Goal: Information Seeking & Learning: Learn about a topic

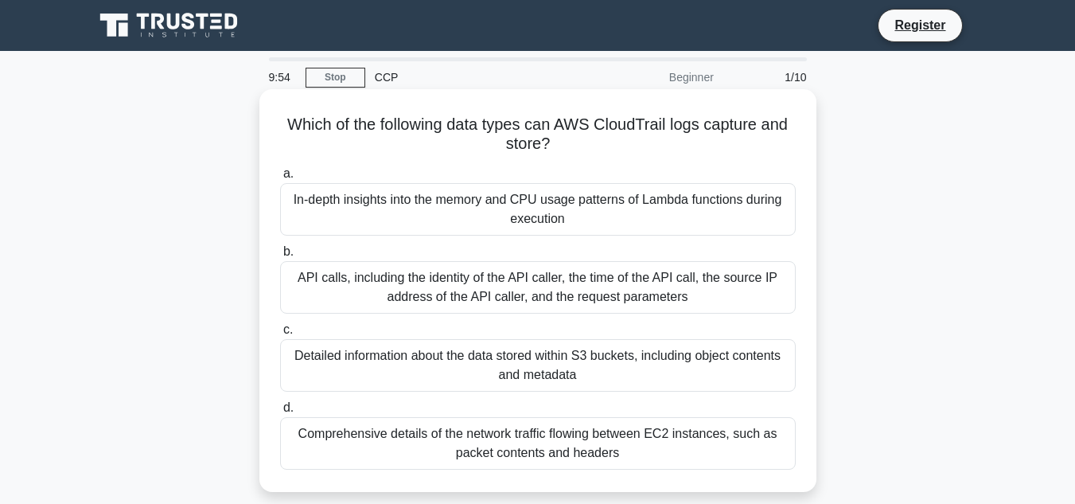
click at [631, 279] on div "API calls, including the identity of the API caller, the time of the API call, …" at bounding box center [538, 287] width 516 height 53
click at [280, 257] on input "b. API calls, including the identity of the API caller, the time of the API cal…" at bounding box center [280, 252] width 0 height 10
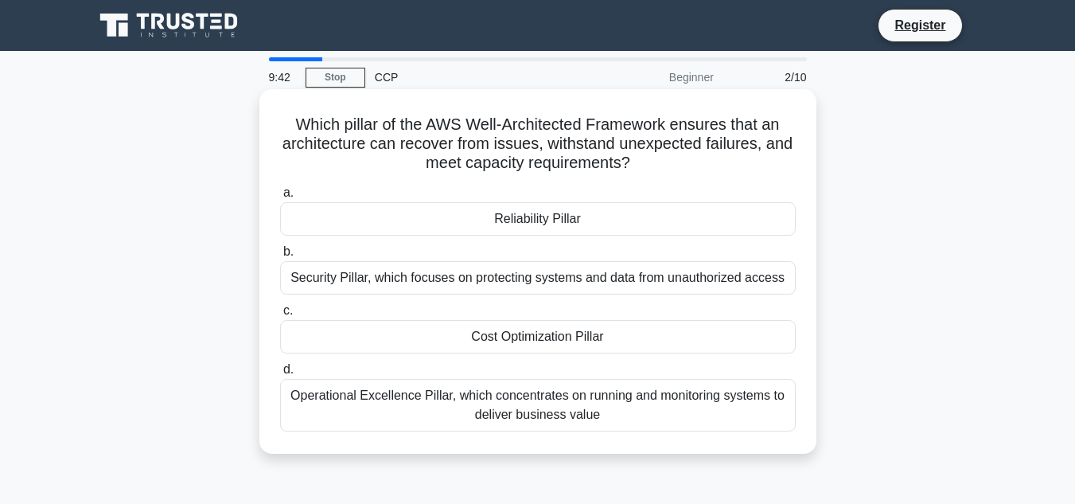
click at [600, 216] on div "Reliability Pillar" at bounding box center [538, 218] width 516 height 33
click at [280, 198] on input "a. Reliability Pillar" at bounding box center [280, 193] width 0 height 10
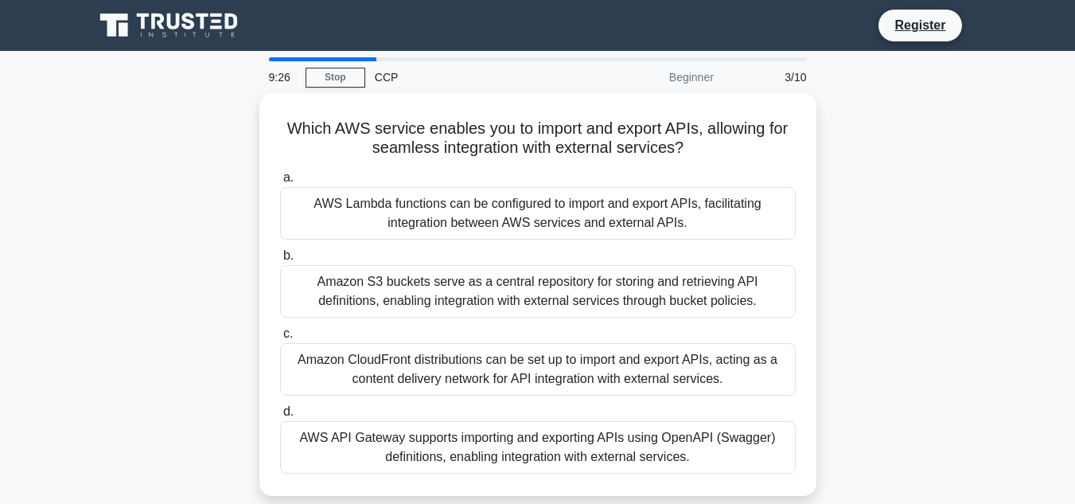
click at [600, 216] on div "AWS Lambda functions can be configured to import and export APIs, facilitating …" at bounding box center [538, 213] width 516 height 53
click at [280, 183] on input "a. AWS Lambda functions can be configured to import and export APIs, facilitati…" at bounding box center [280, 178] width 0 height 10
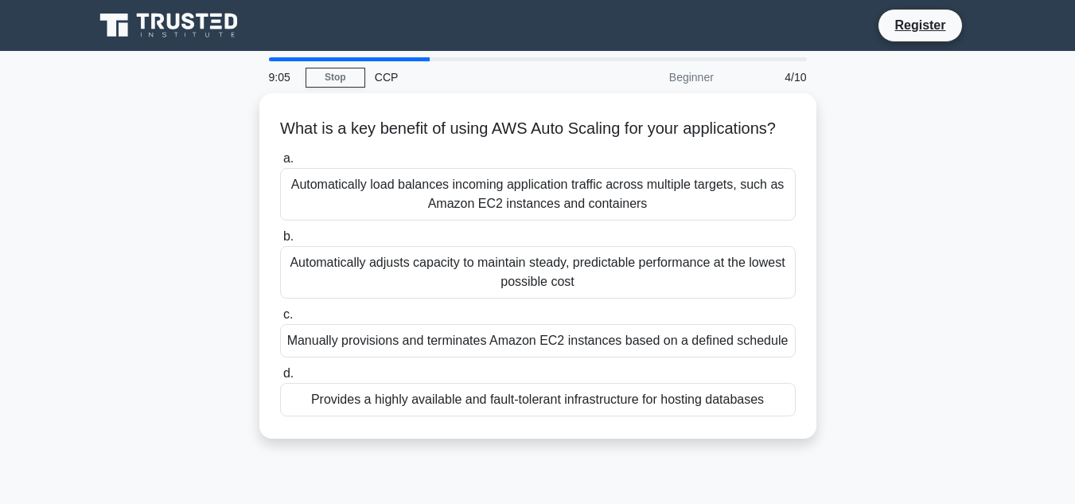
click at [600, 216] on div "Automatically load balances incoming application traffic across multiple target…" at bounding box center [538, 194] width 516 height 53
click at [280, 164] on input "a. Automatically load balances incoming application traffic across multiple tar…" at bounding box center [280, 159] width 0 height 10
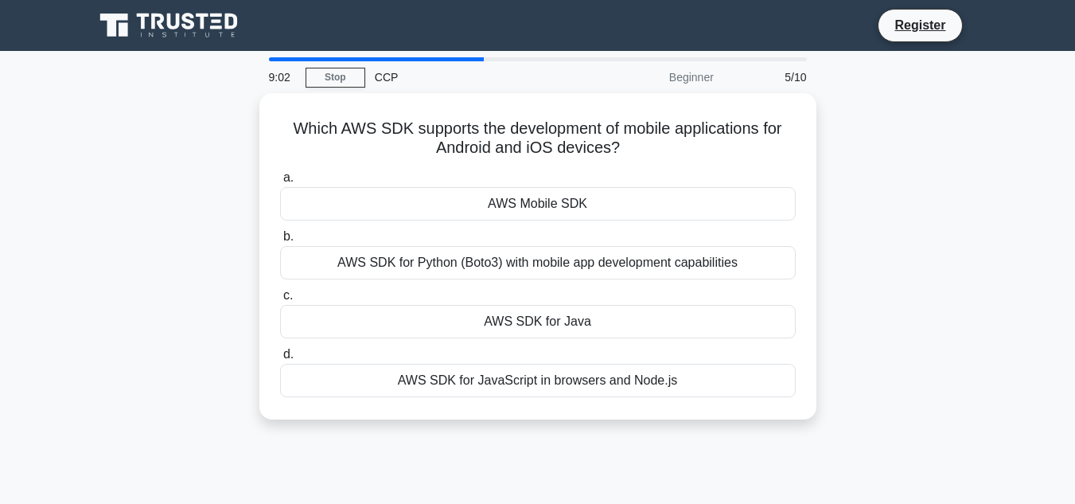
click at [600, 216] on div "AWS Mobile SDK" at bounding box center [538, 203] width 516 height 33
click at [280, 183] on input "a. AWS Mobile SDK" at bounding box center [280, 178] width 0 height 10
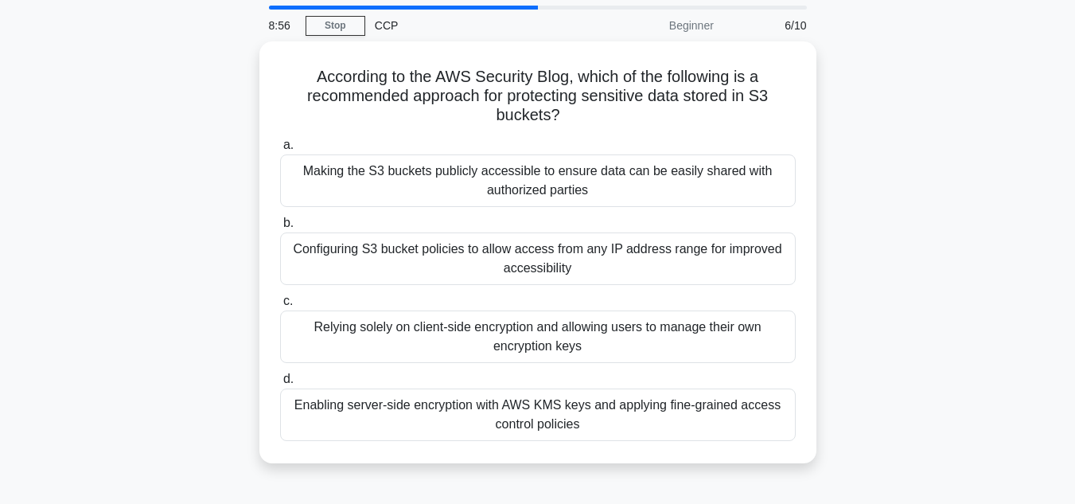
scroll to position [80, 0]
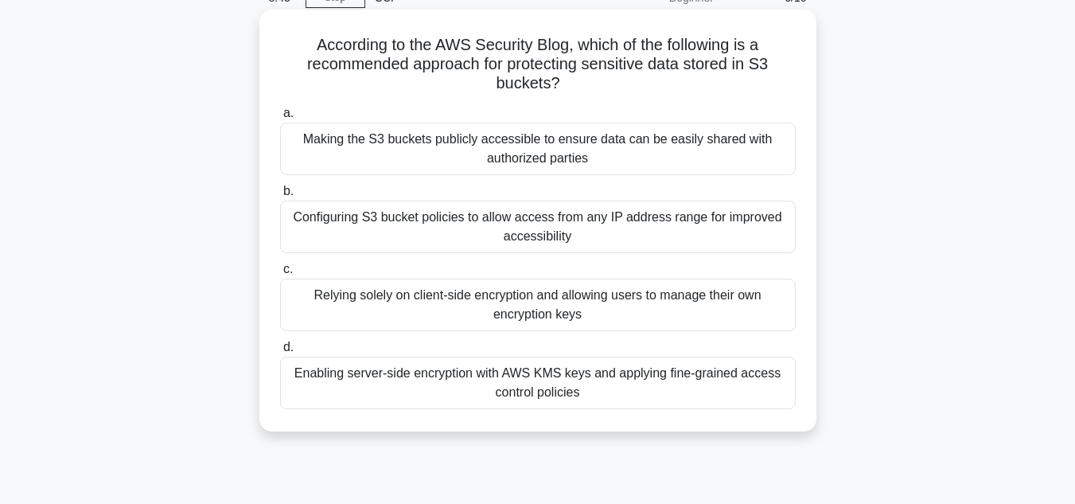
click at [594, 222] on div "Configuring S3 bucket policies to allow access from any IP address range for im…" at bounding box center [538, 227] width 516 height 53
click at [280, 197] on input "b. Configuring S3 bucket policies to allow access from any IP address range for…" at bounding box center [280, 191] width 0 height 10
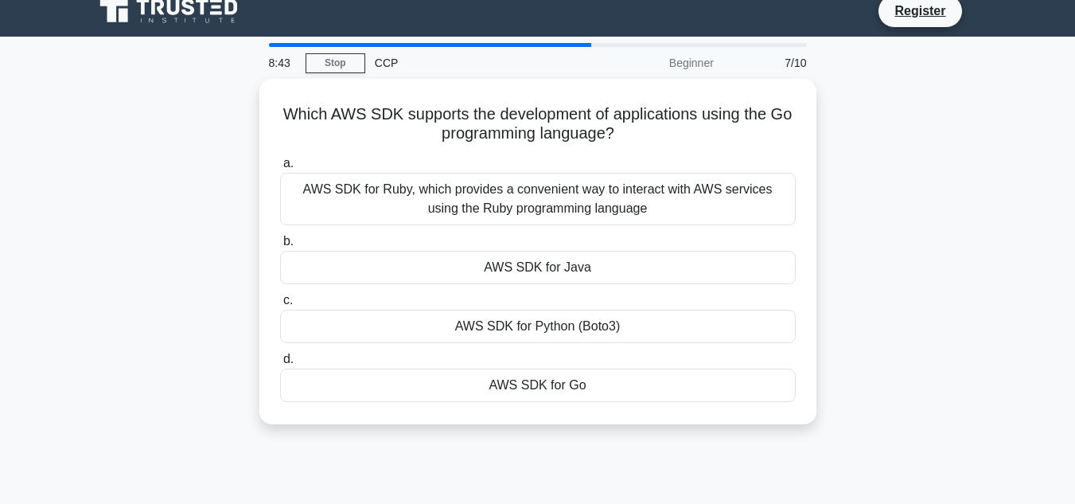
scroll to position [0, 0]
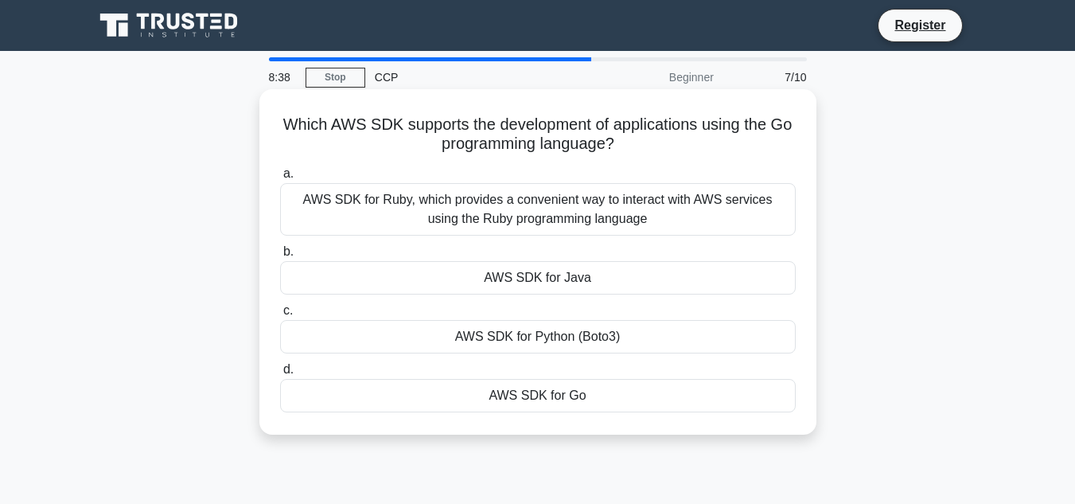
click at [562, 400] on div "AWS SDK for Go" at bounding box center [538, 395] width 516 height 33
click at [280, 375] on input "d. AWS SDK for Go" at bounding box center [280, 370] width 0 height 10
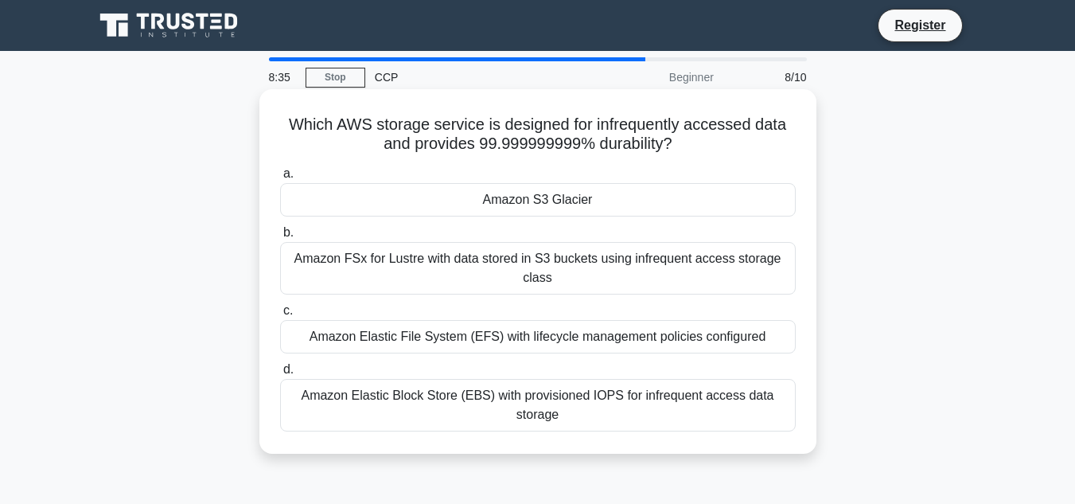
click at [583, 207] on div "Amazon S3 Glacier" at bounding box center [538, 199] width 516 height 33
click at [280, 179] on input "a. Amazon S3 Glacier" at bounding box center [280, 174] width 0 height 10
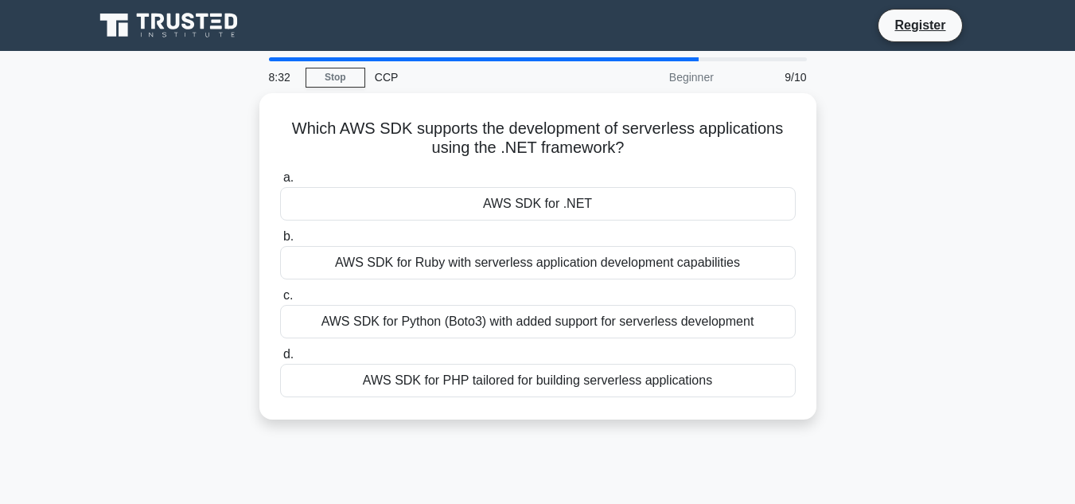
click at [583, 207] on div "AWS SDK for .NET" at bounding box center [538, 203] width 516 height 33
click at [280, 183] on input "a. AWS SDK for .NET" at bounding box center [280, 178] width 0 height 10
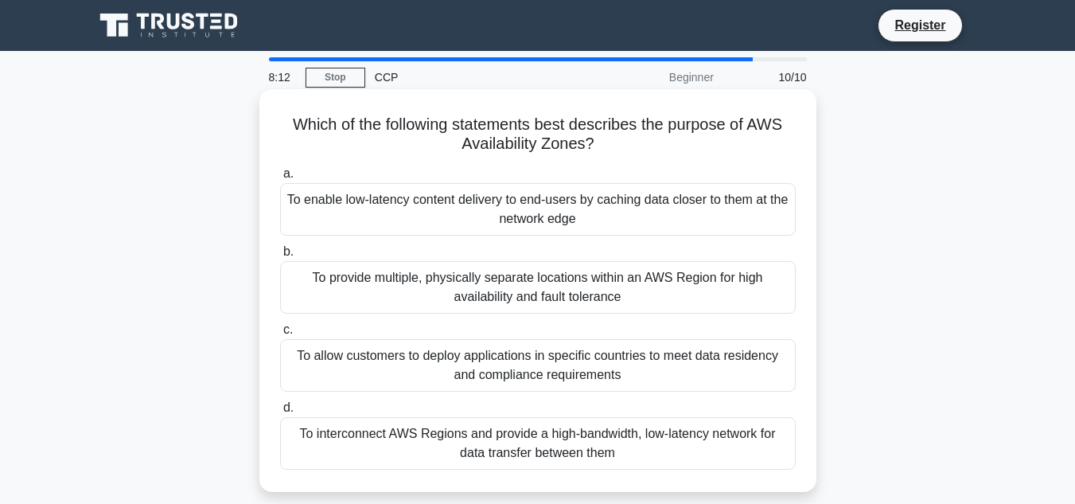
click at [515, 439] on div "To interconnect AWS Regions and provide a high-bandwidth, low-latency network f…" at bounding box center [538, 443] width 516 height 53
click at [280, 413] on input "d. To interconnect AWS Regions and provide a high-bandwidth, low-latency networ…" at bounding box center [280, 408] width 0 height 10
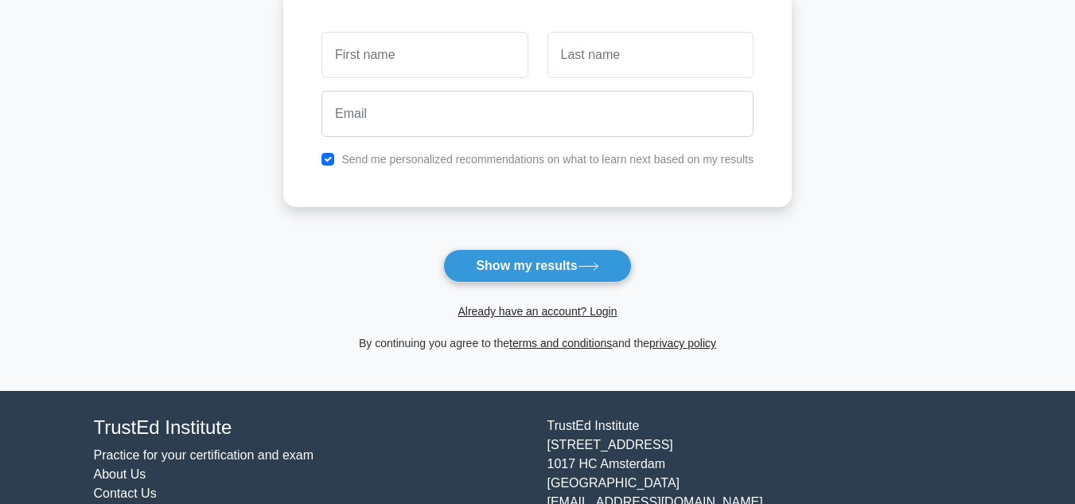
scroll to position [297, 0]
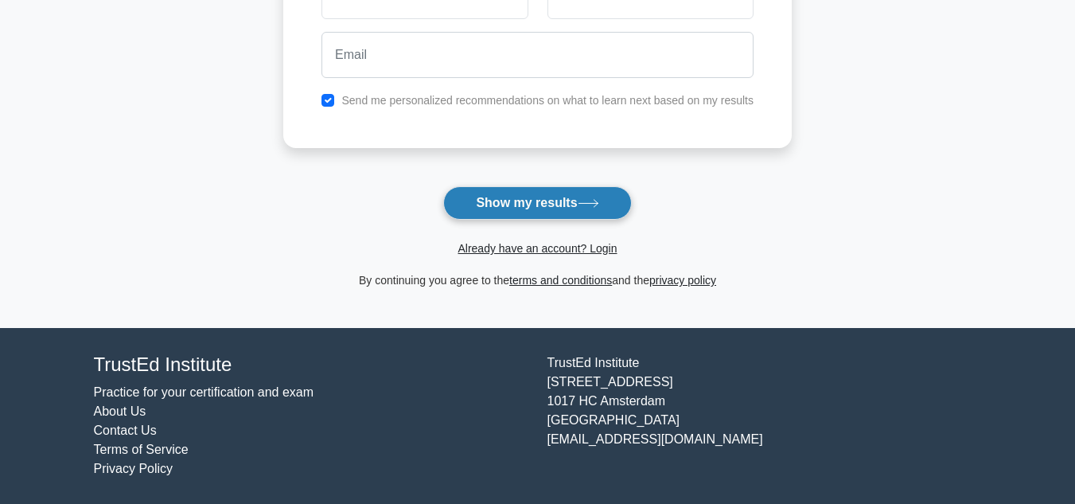
click at [563, 210] on button "Show my results" at bounding box center [537, 202] width 188 height 33
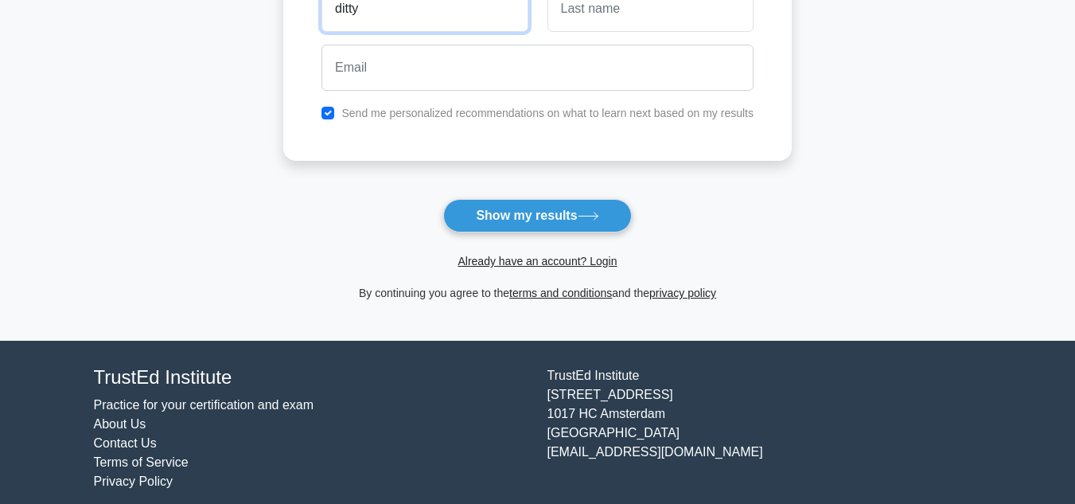
type input "ditty"
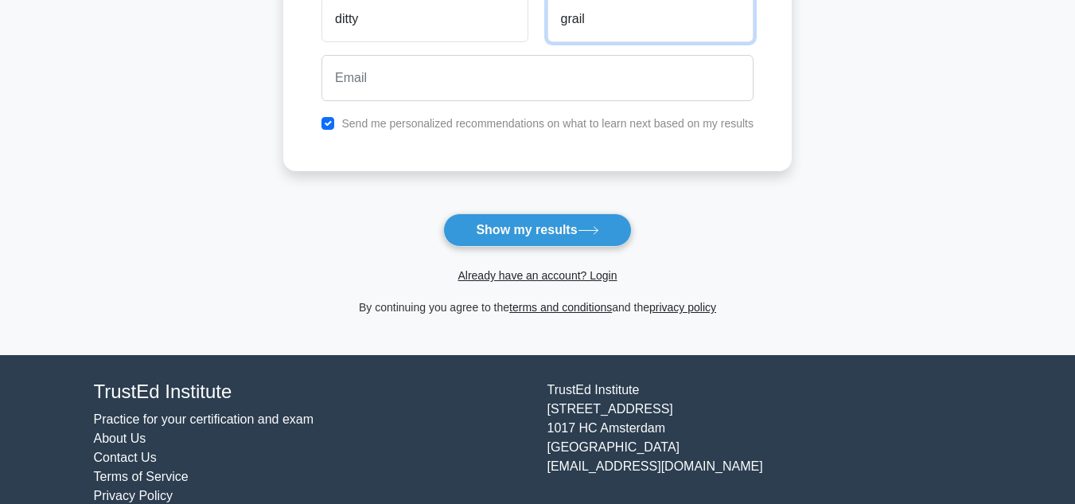
type input "grail"
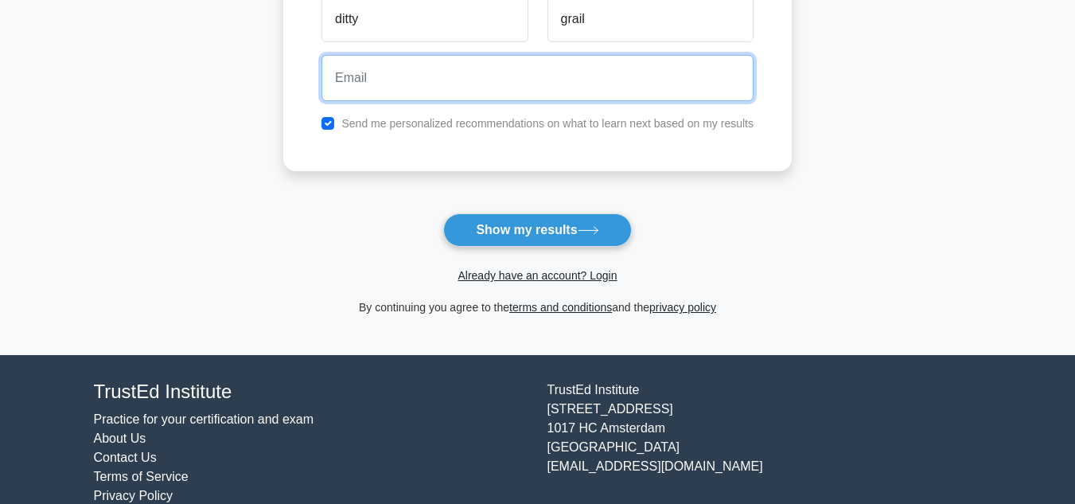
click at [370, 96] on input "email" at bounding box center [538, 78] width 432 height 46
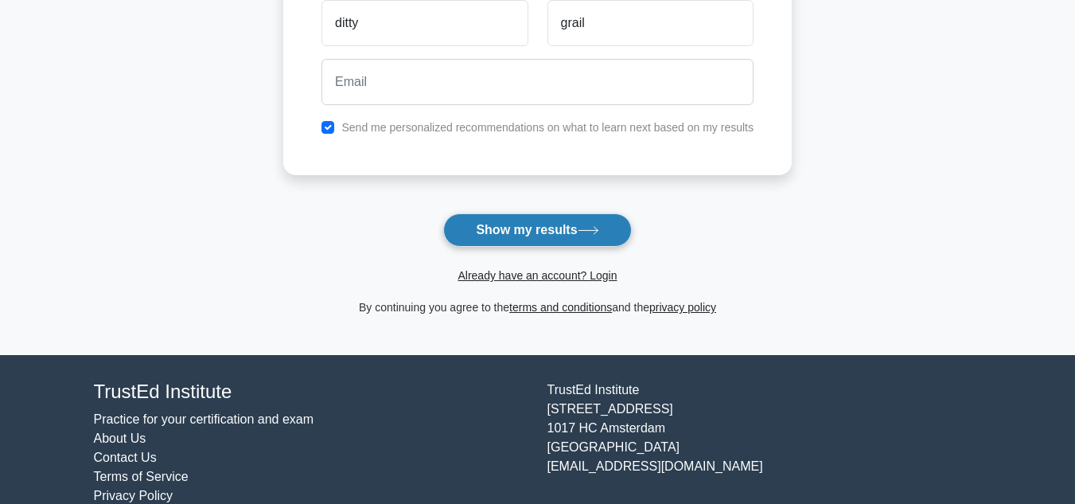
click at [521, 233] on button "Show my results" at bounding box center [537, 229] width 188 height 33
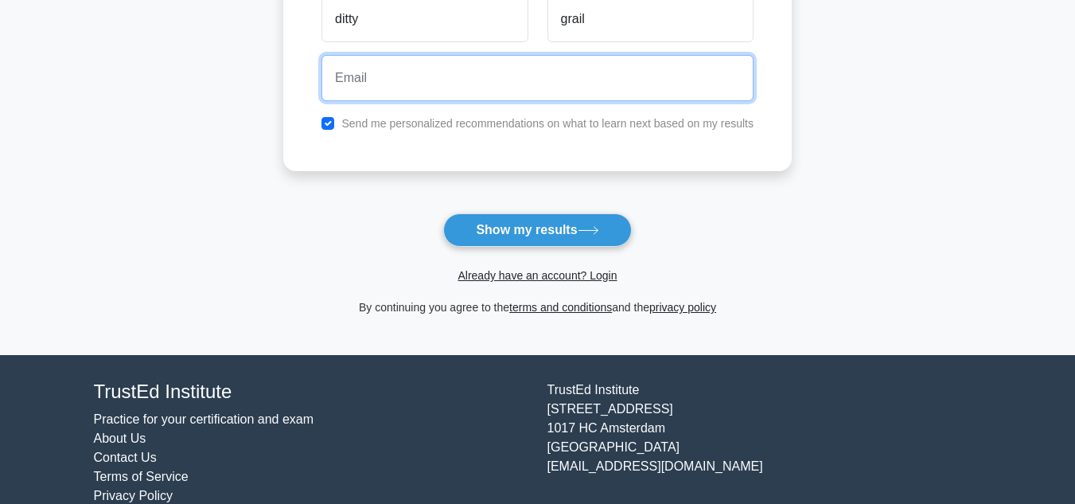
click at [455, 68] on input "email" at bounding box center [538, 78] width 432 height 46
type input "ditty.grail@gmail.com"
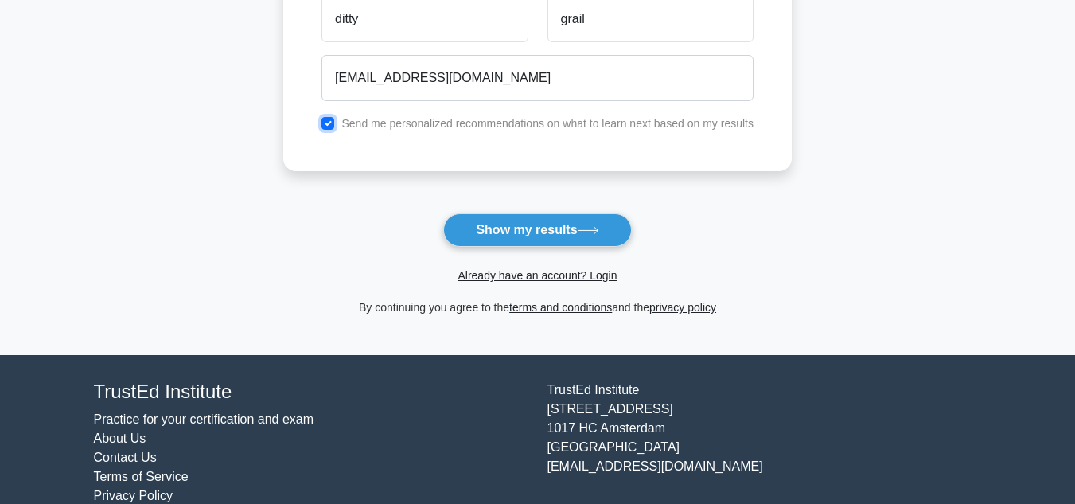
click at [327, 123] on input "checkbox" at bounding box center [328, 123] width 13 height 13
checkbox input "false"
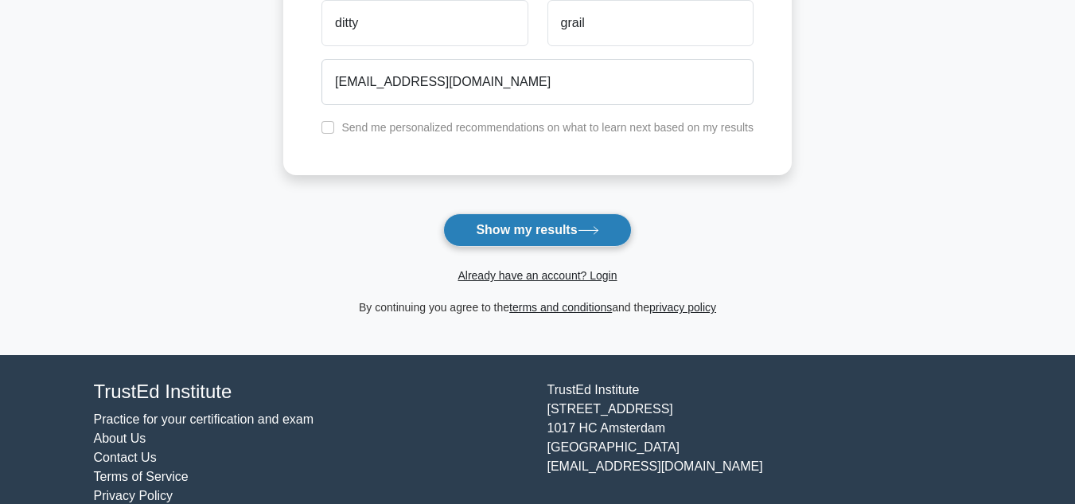
click at [514, 228] on button "Show my results" at bounding box center [537, 229] width 188 height 33
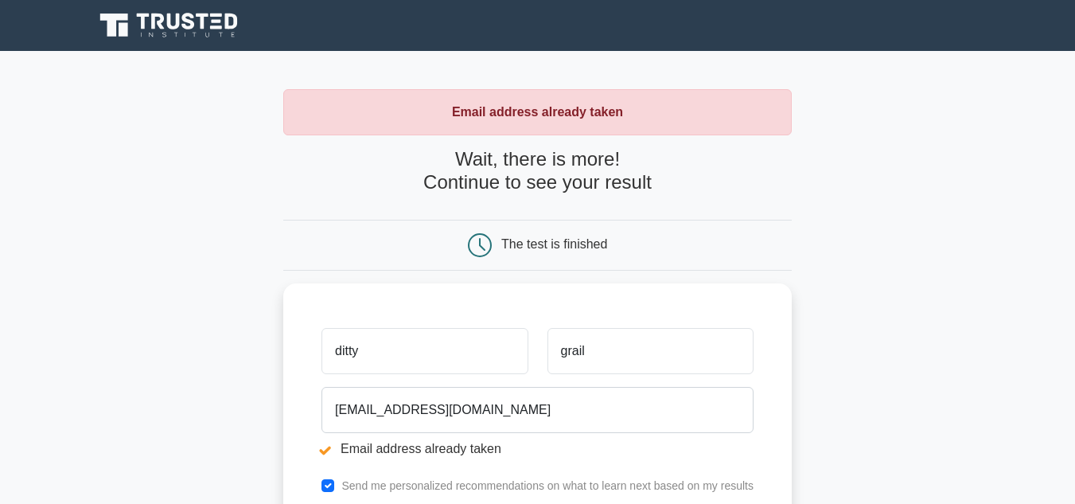
scroll to position [386, 0]
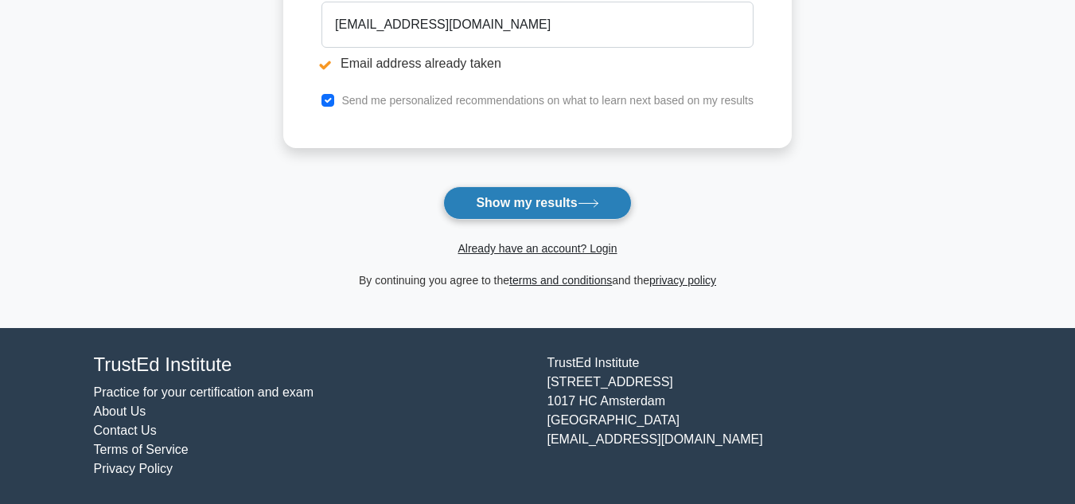
click at [598, 204] on icon at bounding box center [588, 203] width 19 height 7
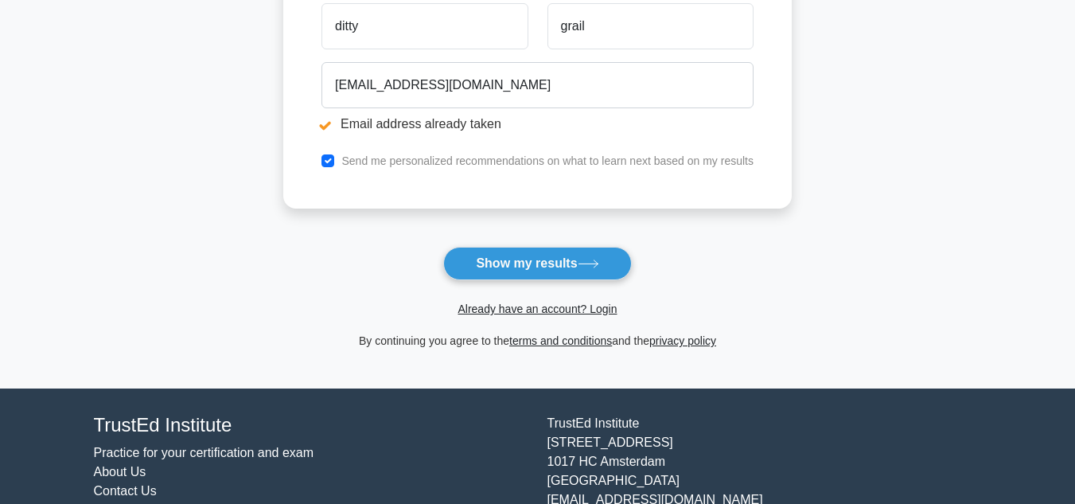
scroll to position [306, 0]
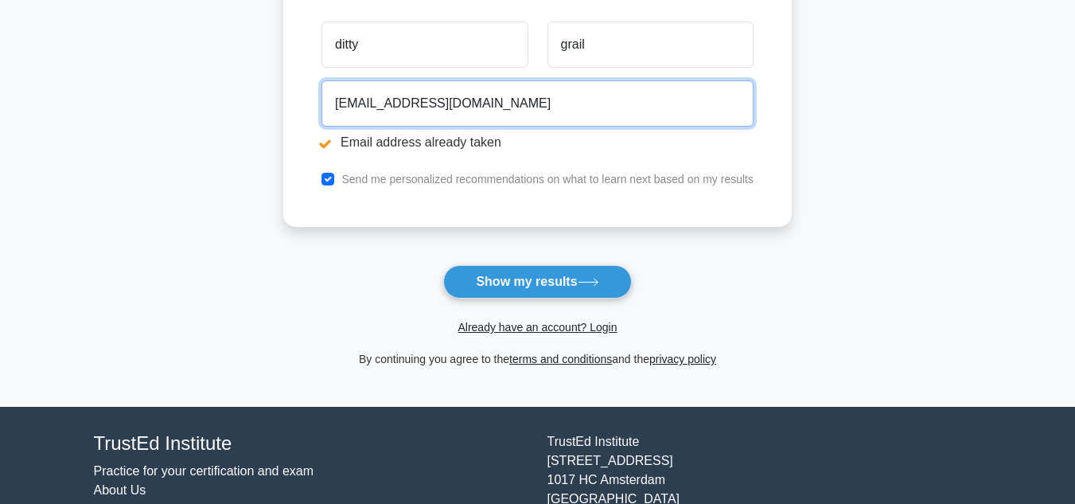
drag, startPoint x: 488, startPoint y: 107, endPoint x: 1087, endPoint y: 218, distance: 608.7
click at [317, 88] on div "ditty.grail@gmail.com Email address already taken" at bounding box center [537, 118] width 451 height 89
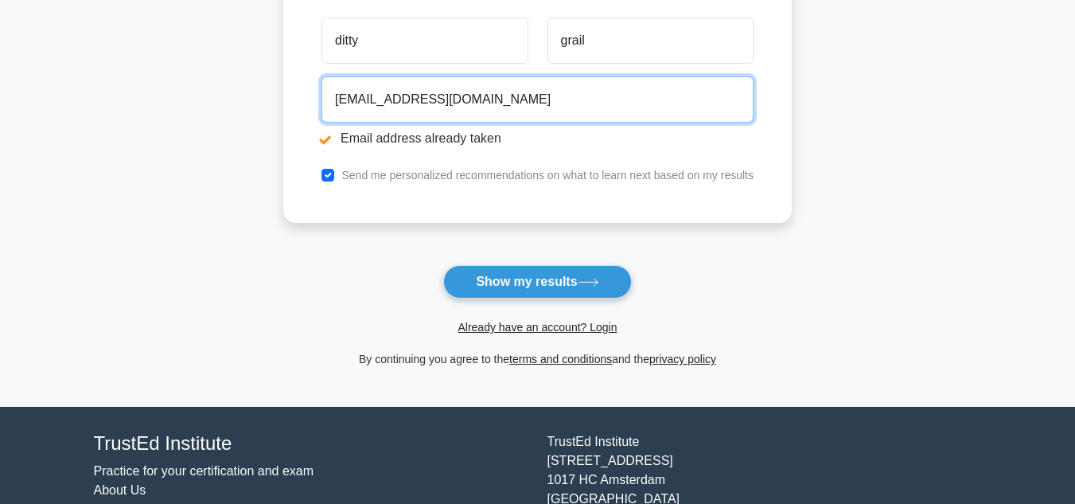
click at [416, 103] on input "ditty.grail@gmail.com" at bounding box center [538, 99] width 432 height 46
click at [401, 95] on input "ditty.grail@gmail.com" at bounding box center [538, 99] width 432 height 46
drag, startPoint x: 404, startPoint y: 97, endPoint x: 673, endPoint y: 134, distance: 270.7
click at [673, 134] on div "ditty.grail@gmail.com Email address already taken" at bounding box center [537, 114] width 451 height 89
type input "ditty.grail@tcs.com"
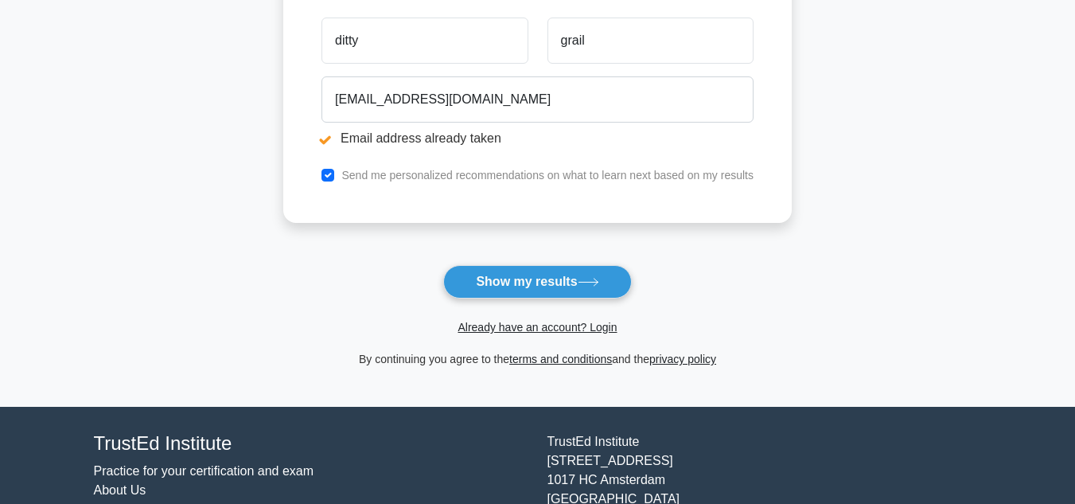
click at [326, 142] on li "Email address already taken" at bounding box center [538, 138] width 432 height 19
click at [329, 139] on li "Email address already taken" at bounding box center [538, 138] width 432 height 19
click at [326, 175] on input "checkbox" at bounding box center [328, 175] width 13 height 13
checkbox input "false"
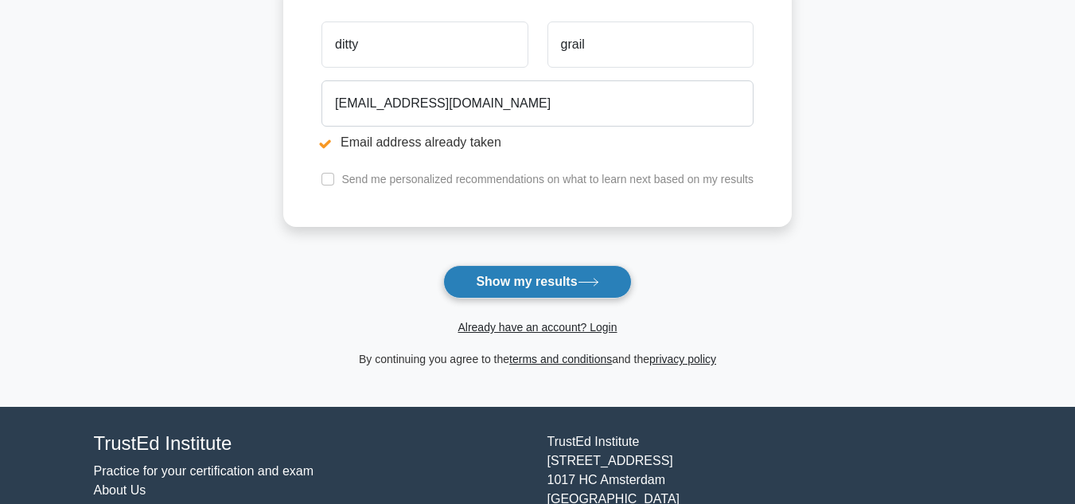
click at [523, 283] on button "Show my results" at bounding box center [537, 281] width 188 height 33
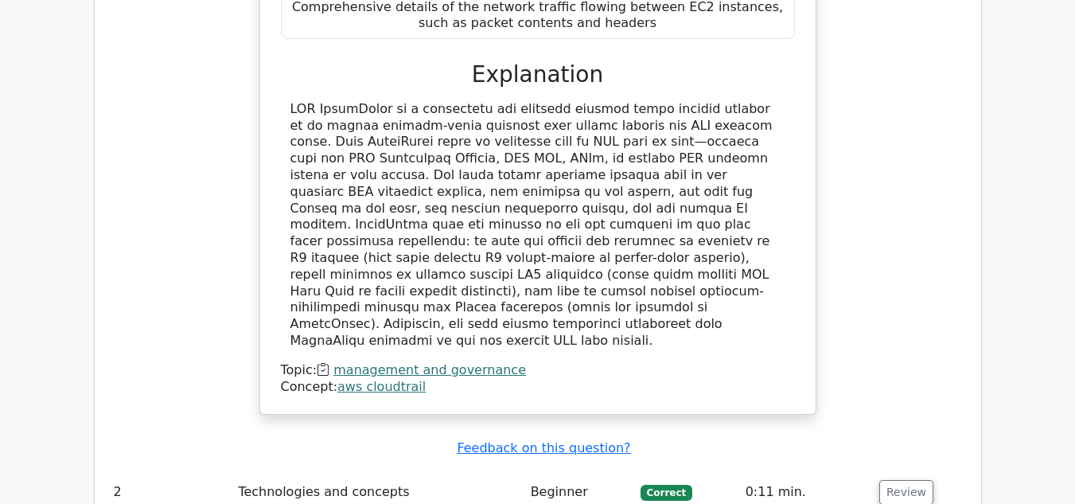
scroll to position [1751, 0]
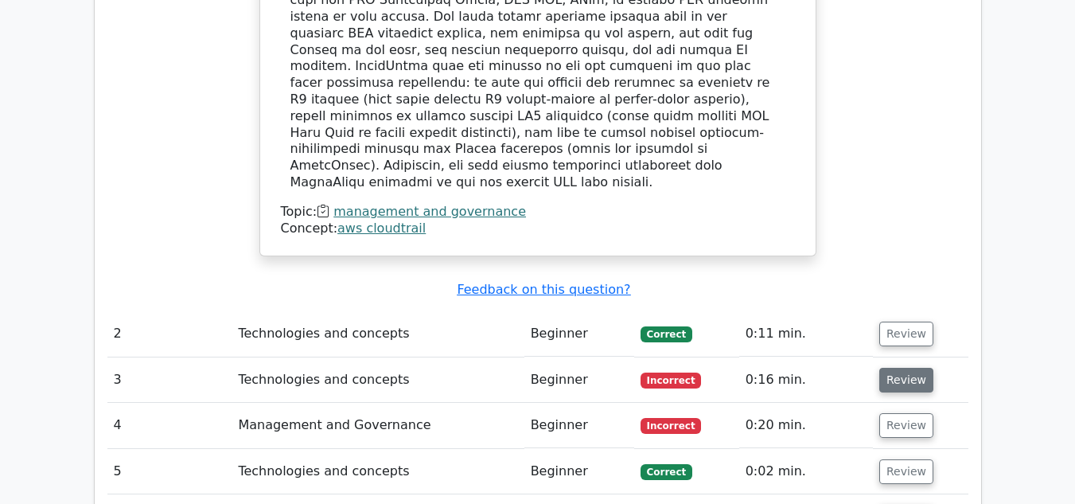
click at [905, 368] on button "Review" at bounding box center [907, 380] width 54 height 25
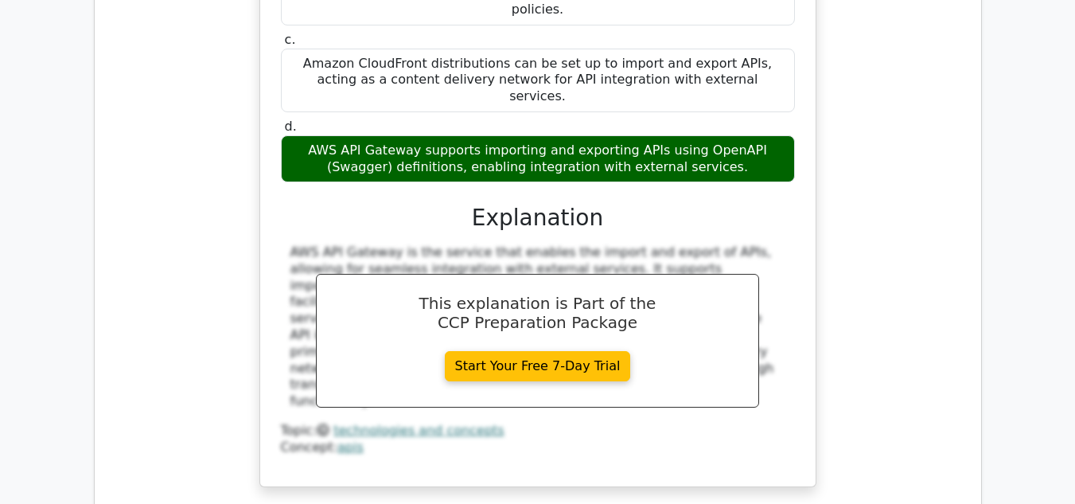
scroll to position [2627, 0]
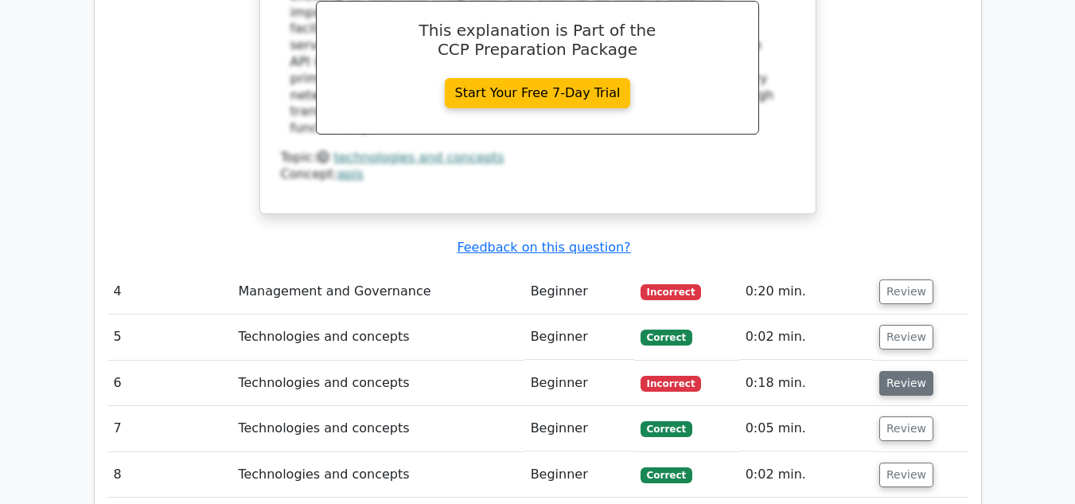
click at [907, 371] on button "Review" at bounding box center [907, 383] width 54 height 25
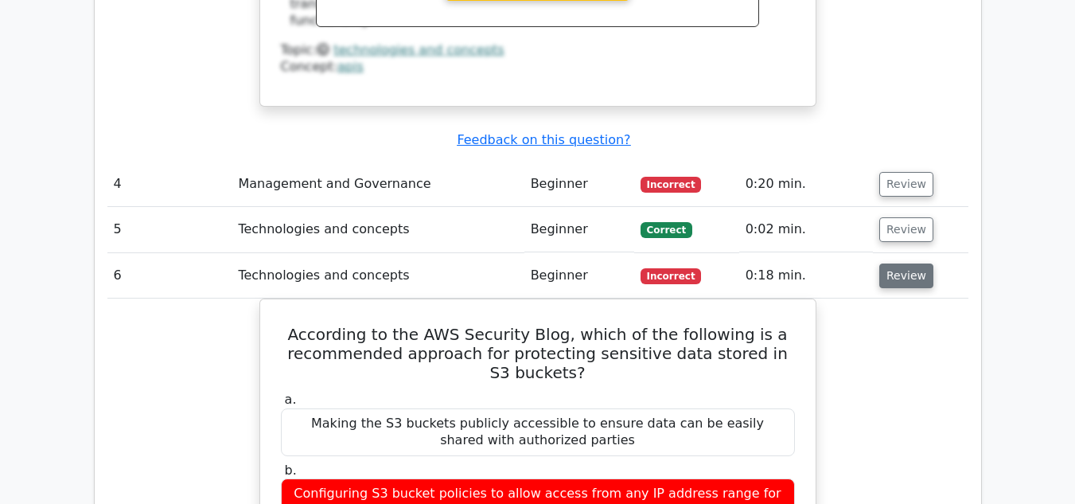
scroll to position [2706, 0]
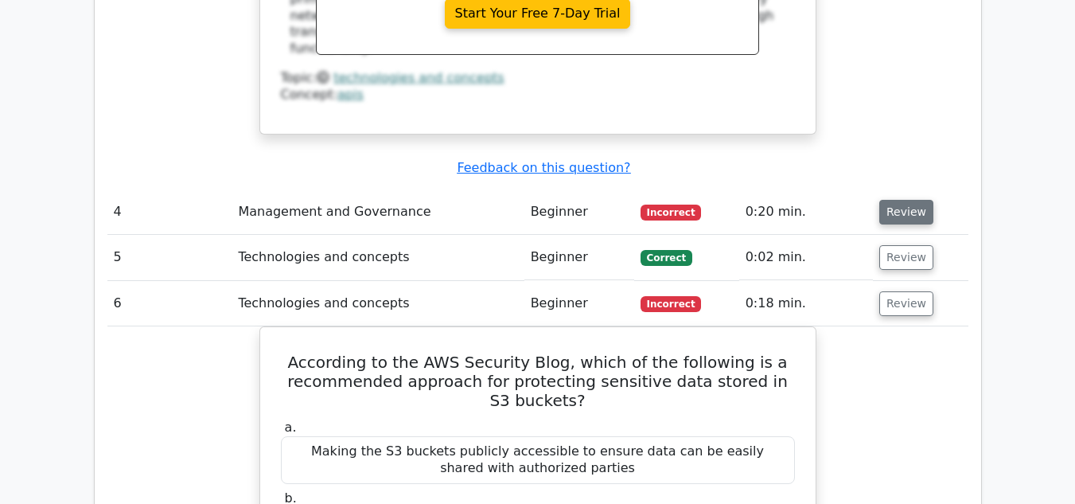
click at [904, 200] on button "Review" at bounding box center [907, 212] width 54 height 25
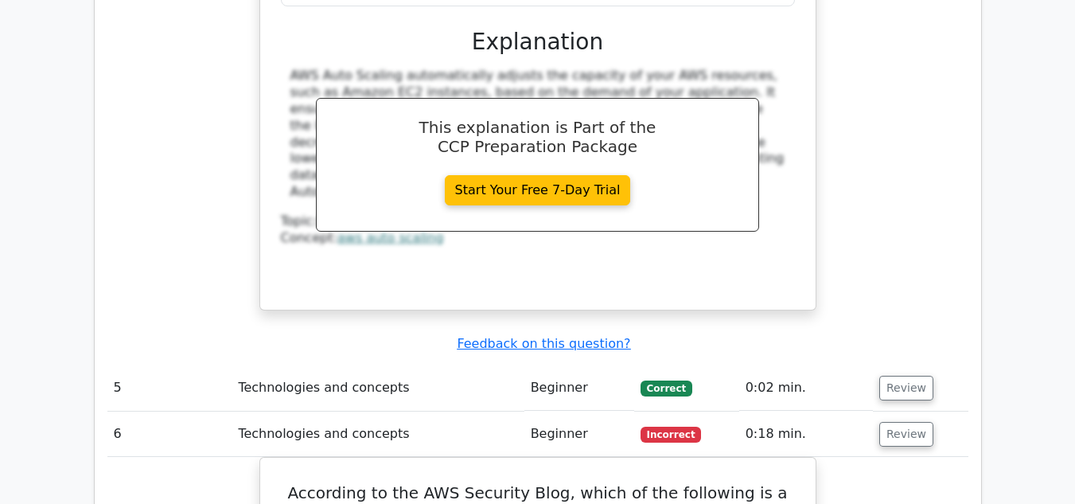
scroll to position [3343, 0]
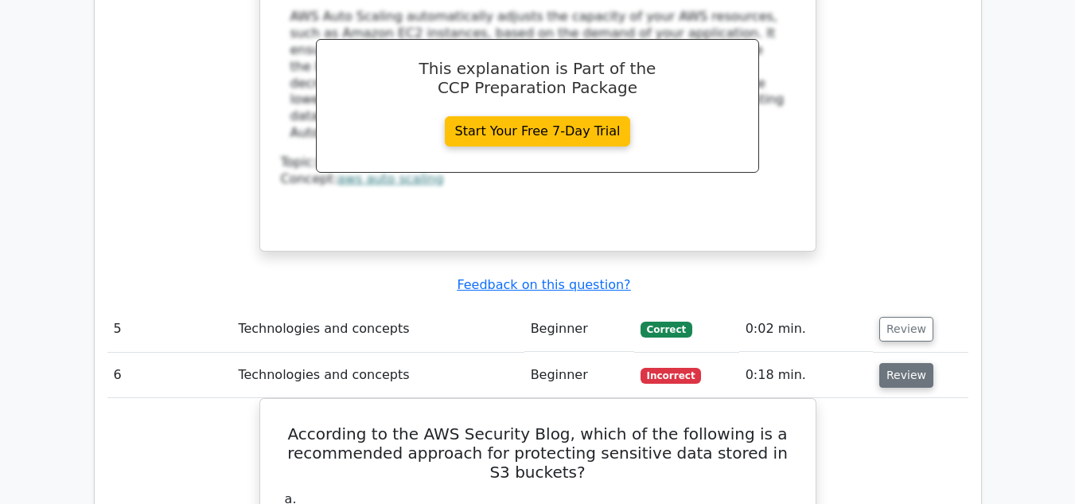
click at [897, 363] on button "Review" at bounding box center [907, 375] width 54 height 25
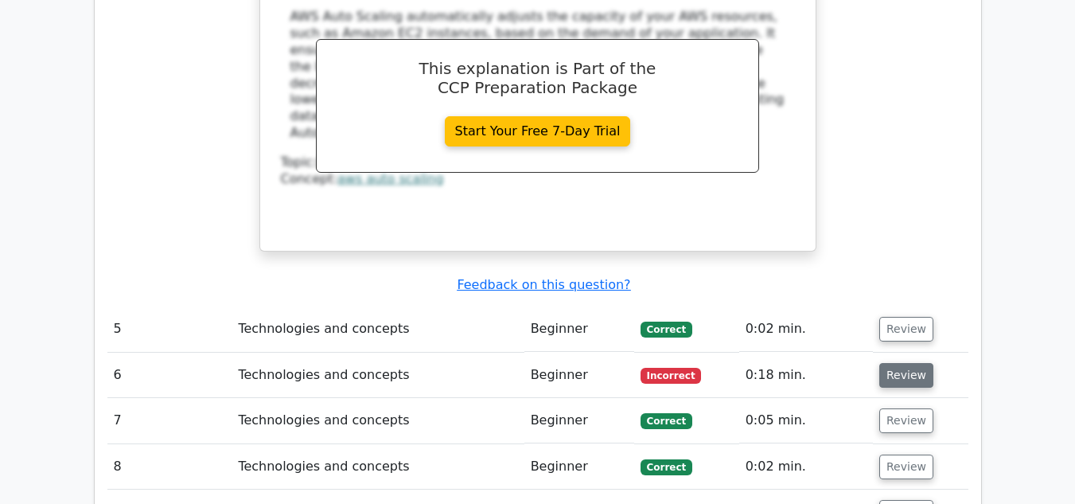
click at [896, 363] on button "Review" at bounding box center [907, 375] width 54 height 25
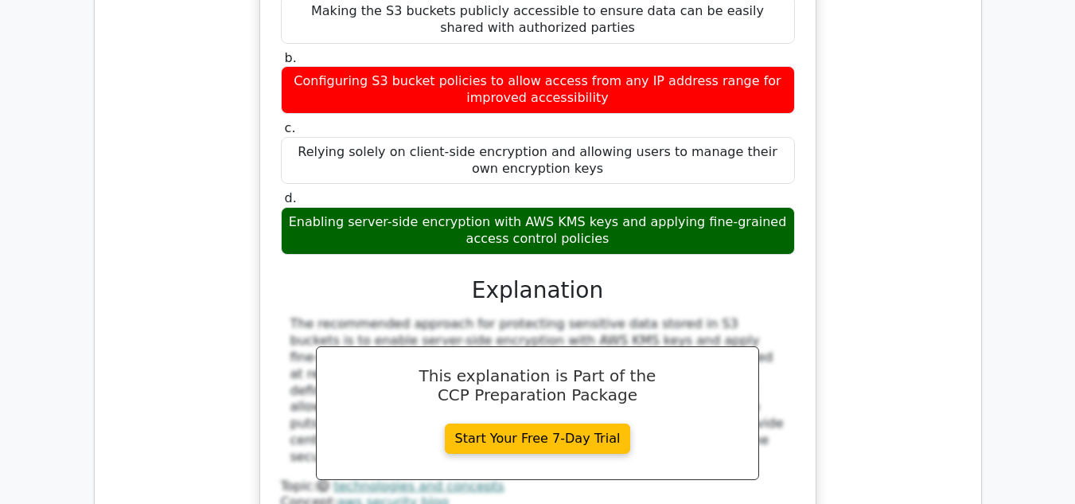
scroll to position [4060, 0]
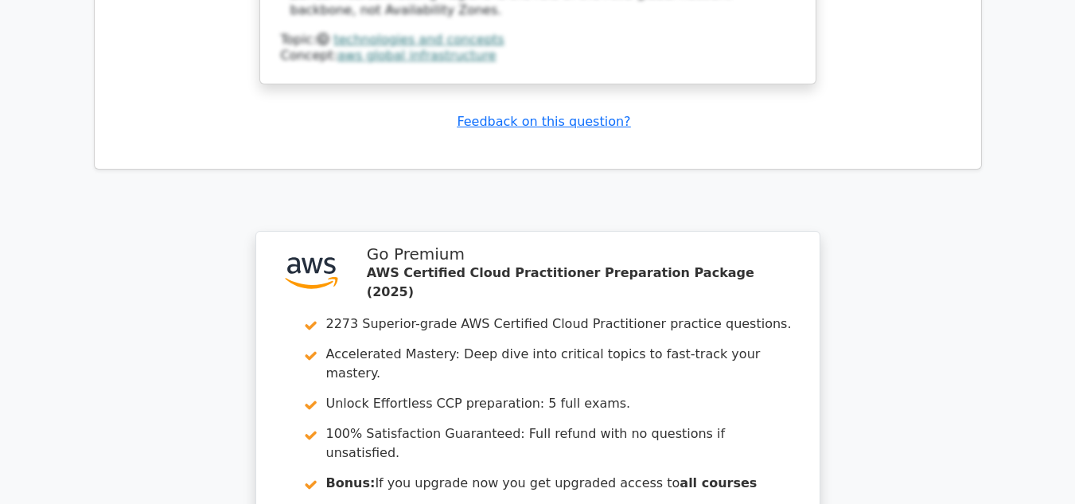
scroll to position [5434, 0]
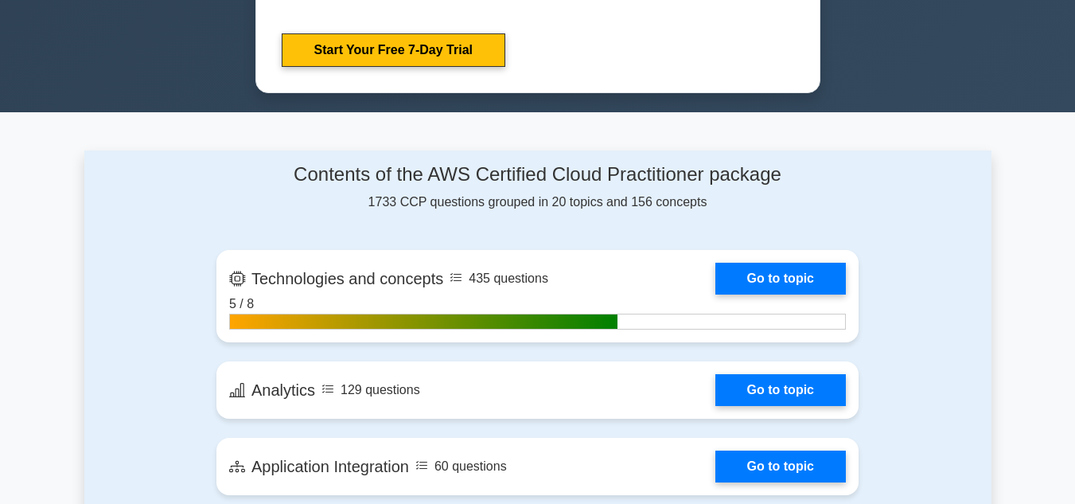
scroll to position [1114, 0]
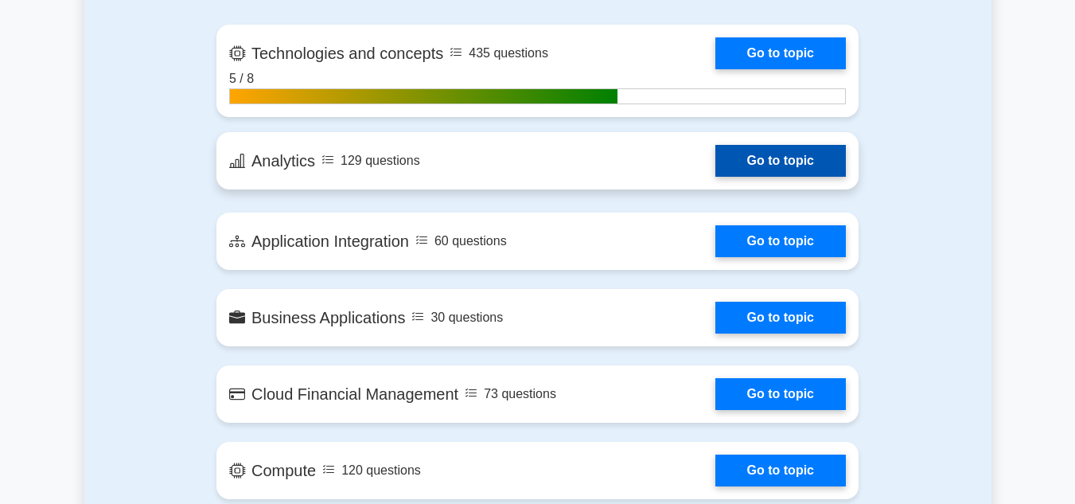
click at [767, 153] on link "Go to topic" at bounding box center [781, 161] width 131 height 32
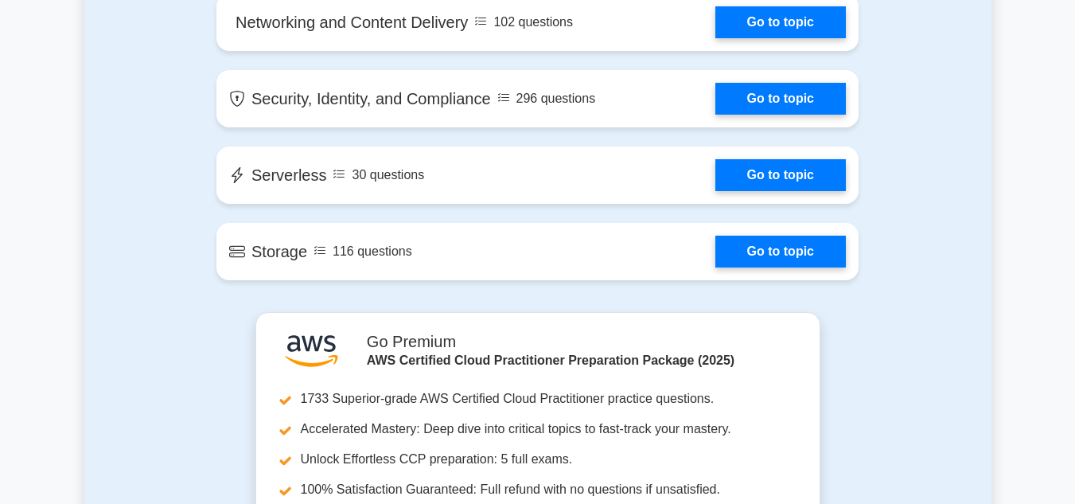
scroll to position [2308, 0]
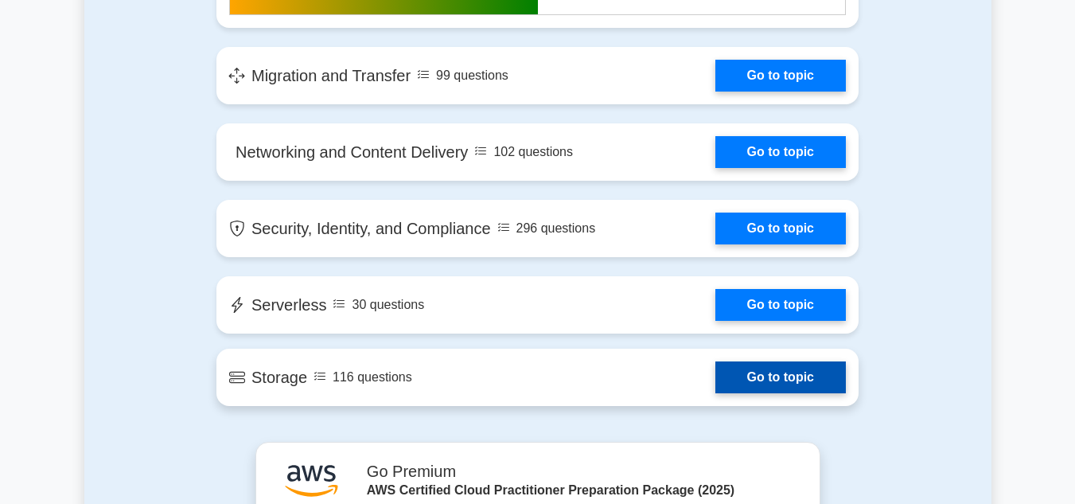
click at [785, 384] on link "Go to topic" at bounding box center [781, 377] width 131 height 32
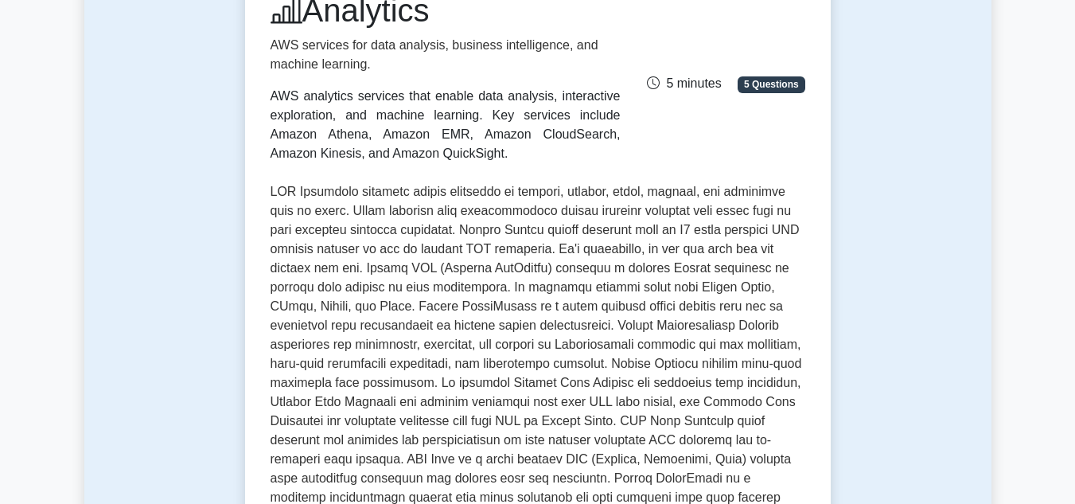
scroll to position [557, 0]
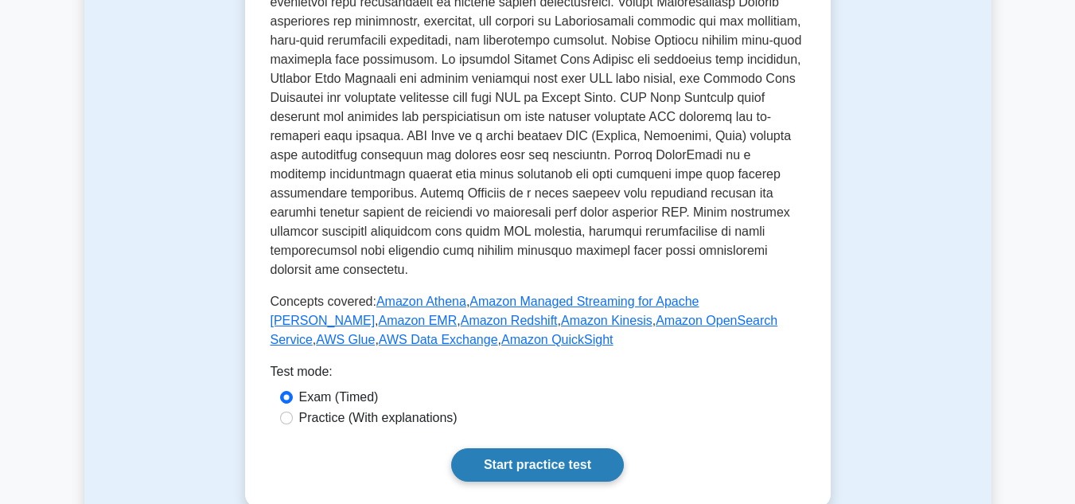
click at [553, 448] on link "Start practice test" at bounding box center [537, 464] width 173 height 33
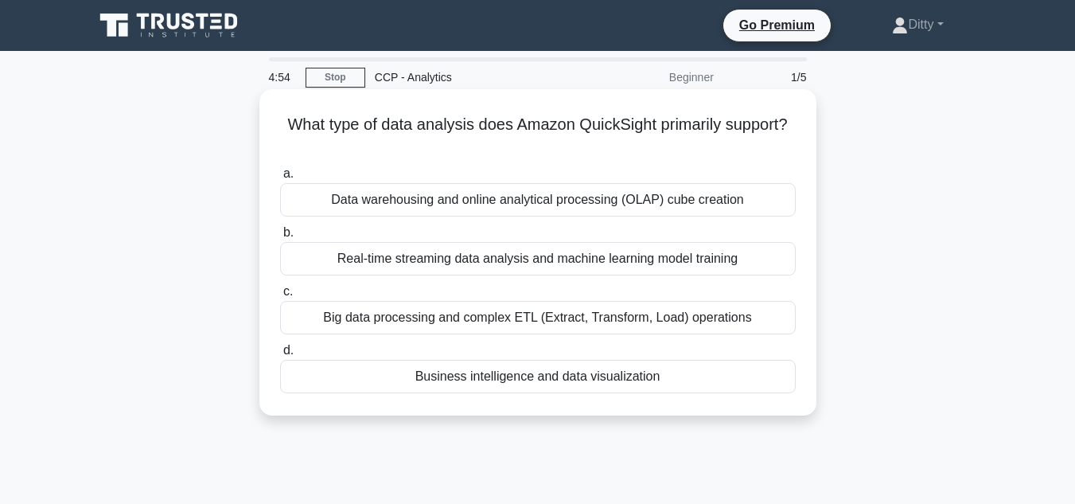
click at [584, 261] on div "Real-time streaming data analysis and machine learning model training" at bounding box center [538, 258] width 516 height 33
click at [280, 238] on input "b. Real-time streaming data analysis and machine learning model training" at bounding box center [280, 233] width 0 height 10
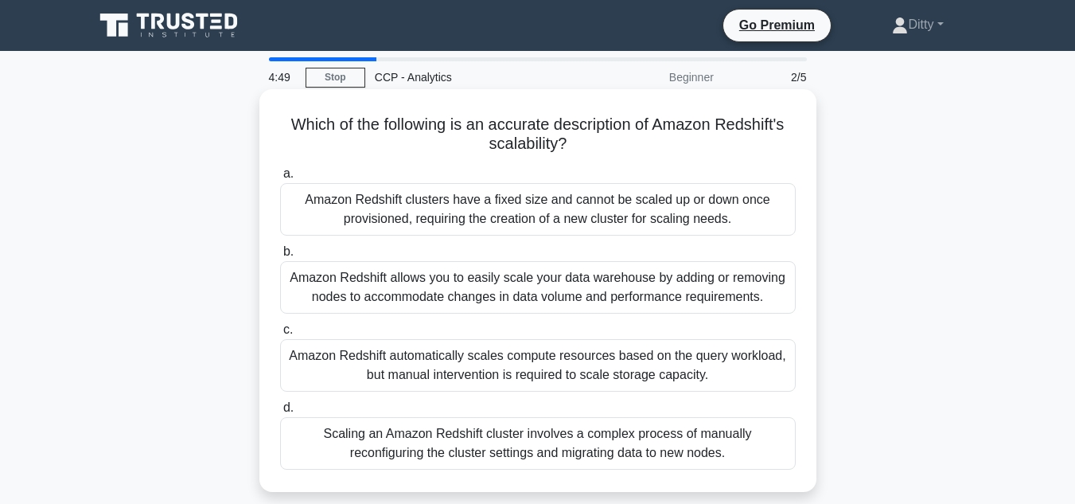
scroll to position [80, 0]
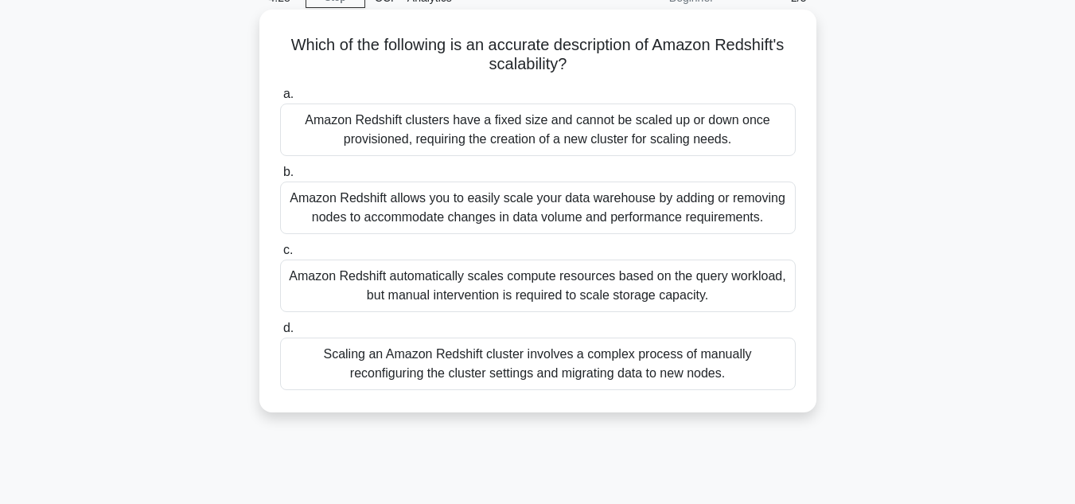
click at [592, 204] on div "Amazon Redshift allows you to easily scale your data warehouse by adding or rem…" at bounding box center [538, 207] width 516 height 53
click at [280, 178] on input "b. Amazon Redshift allows you to easily scale your data warehouse by adding or …" at bounding box center [280, 172] width 0 height 10
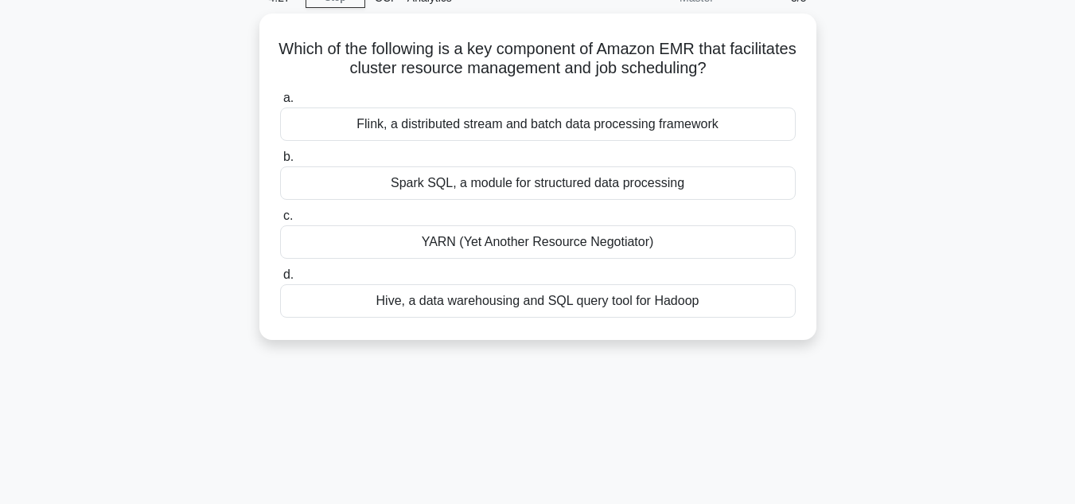
scroll to position [0, 0]
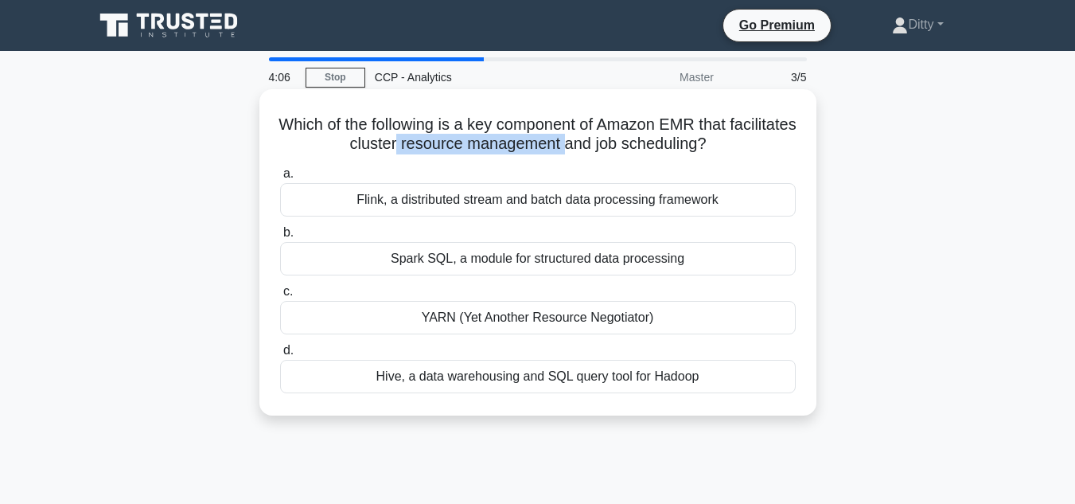
drag, startPoint x: 428, startPoint y: 146, endPoint x: 602, endPoint y: 145, distance: 173.5
click at [602, 145] on h5 "Which of the following is a key component of Amazon EMR that facilitates cluste…" at bounding box center [538, 135] width 519 height 40
click at [511, 209] on div "Flink, a distributed stream and batch data processing framework" at bounding box center [538, 199] width 516 height 33
click at [280, 179] on input "a. Flink, a distributed stream and batch data processing framework" at bounding box center [280, 174] width 0 height 10
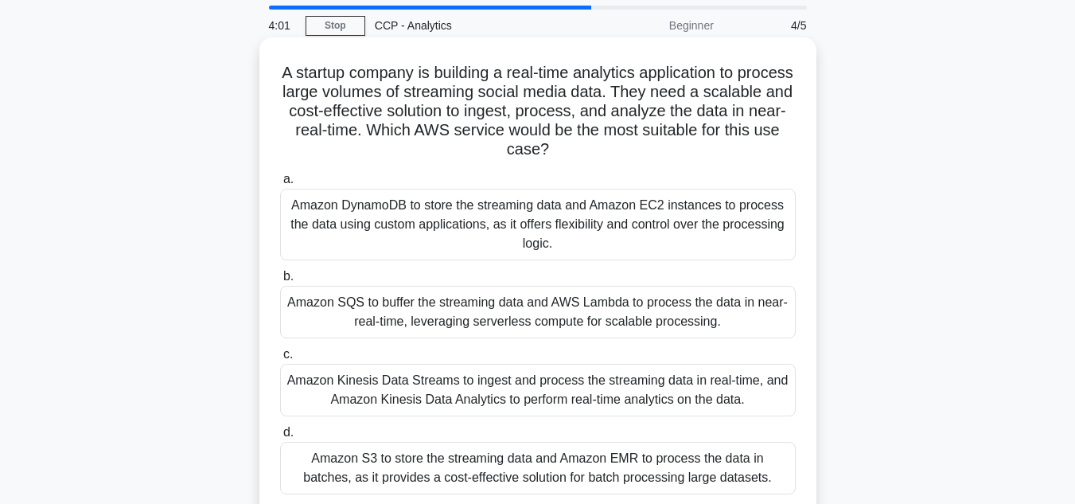
scroll to position [80, 0]
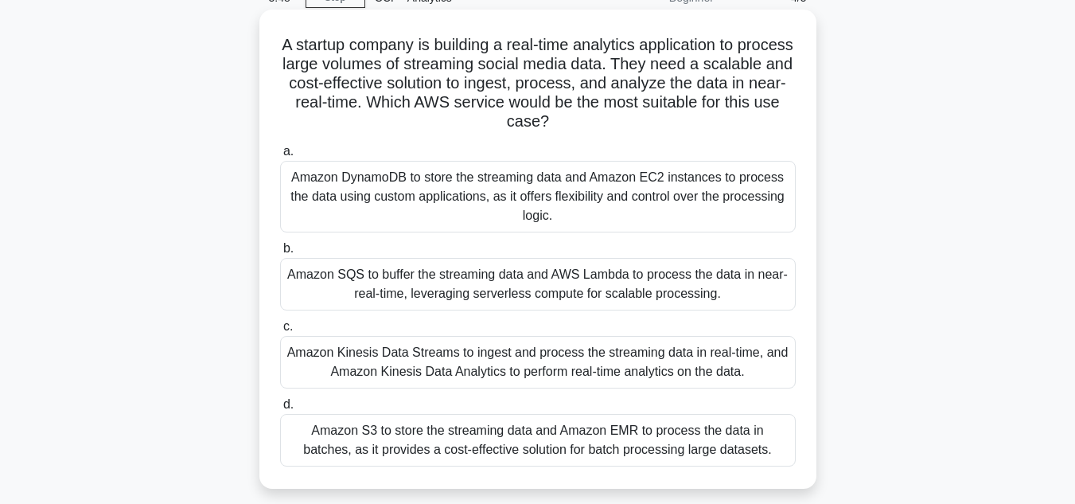
click at [503, 294] on div "Amazon SQS to buffer the streaming data and AWS Lambda to process the data in n…" at bounding box center [538, 284] width 516 height 53
click at [280, 254] on input "b. Amazon SQS to buffer the streaming data and AWS Lambda to process the data i…" at bounding box center [280, 249] width 0 height 10
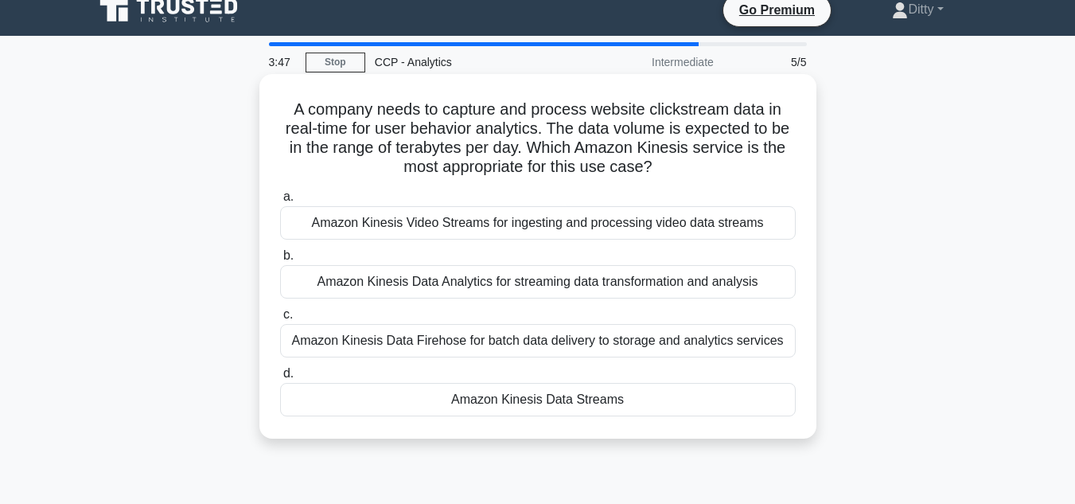
scroll to position [0, 0]
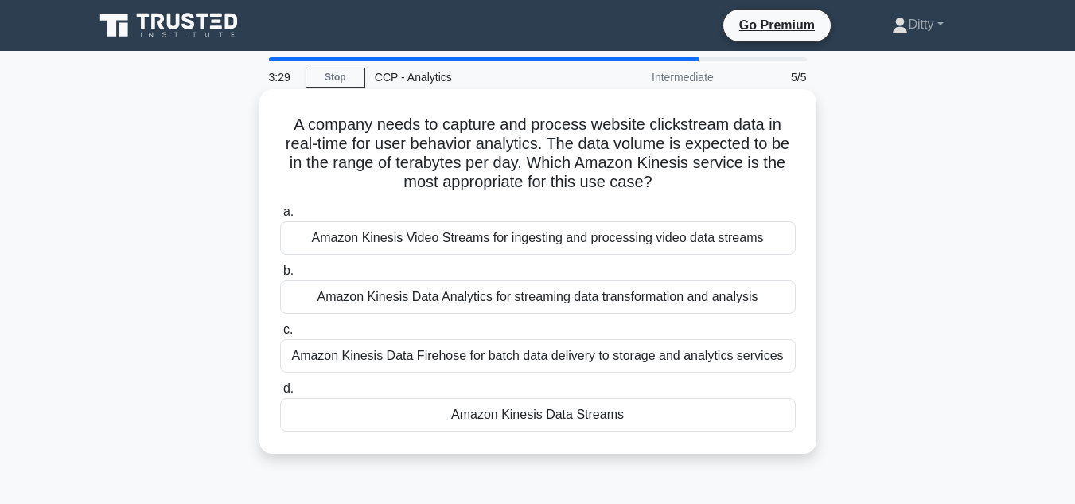
click at [531, 300] on div "Amazon Kinesis Data Analytics for streaming data transformation and analysis" at bounding box center [538, 296] width 516 height 33
click at [280, 276] on input "b. Amazon Kinesis Data Analytics for streaming data transformation and analysis" at bounding box center [280, 271] width 0 height 10
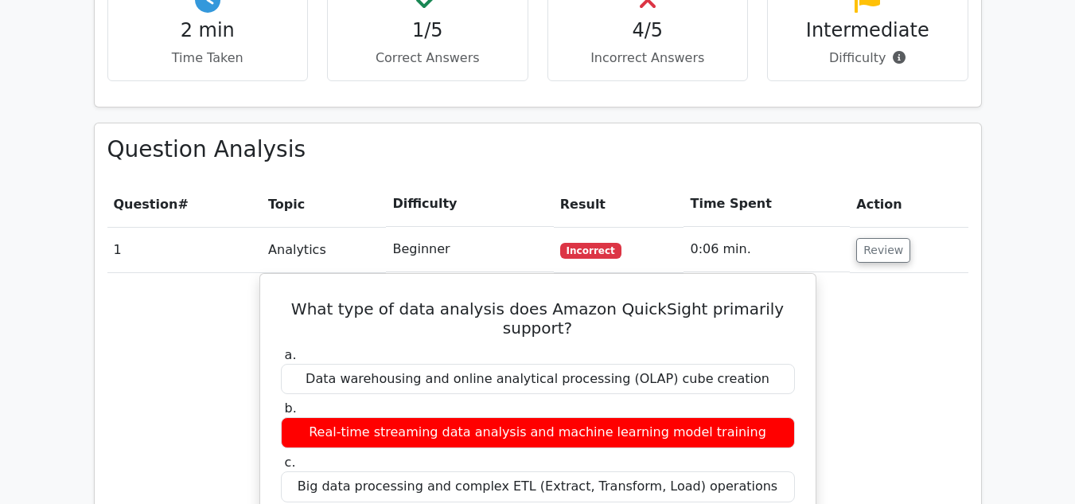
scroll to position [1035, 0]
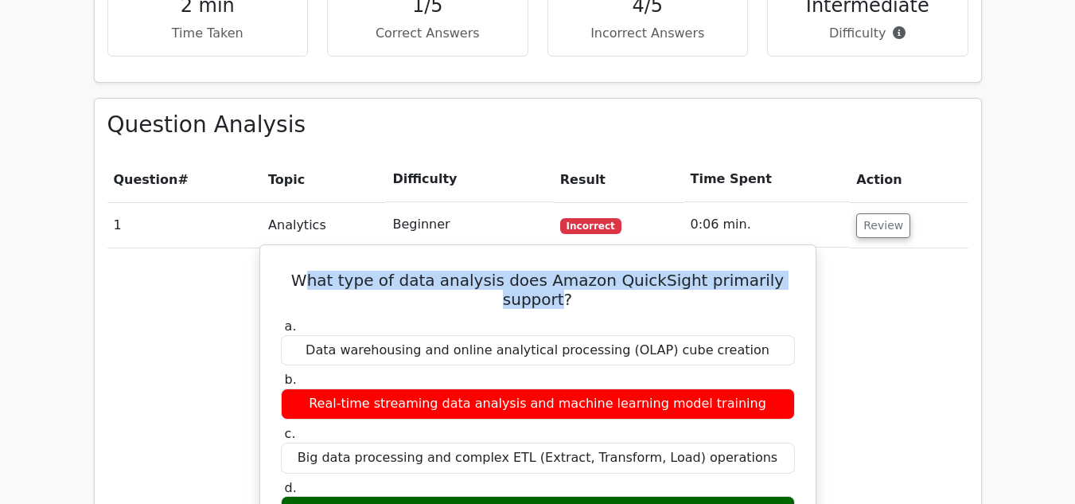
drag, startPoint x: 345, startPoint y: 212, endPoint x: 665, endPoint y: 259, distance: 323.5
click at [786, 271] on h5 "What type of data analysis does Amazon QuickSight primarily support?" at bounding box center [537, 290] width 517 height 38
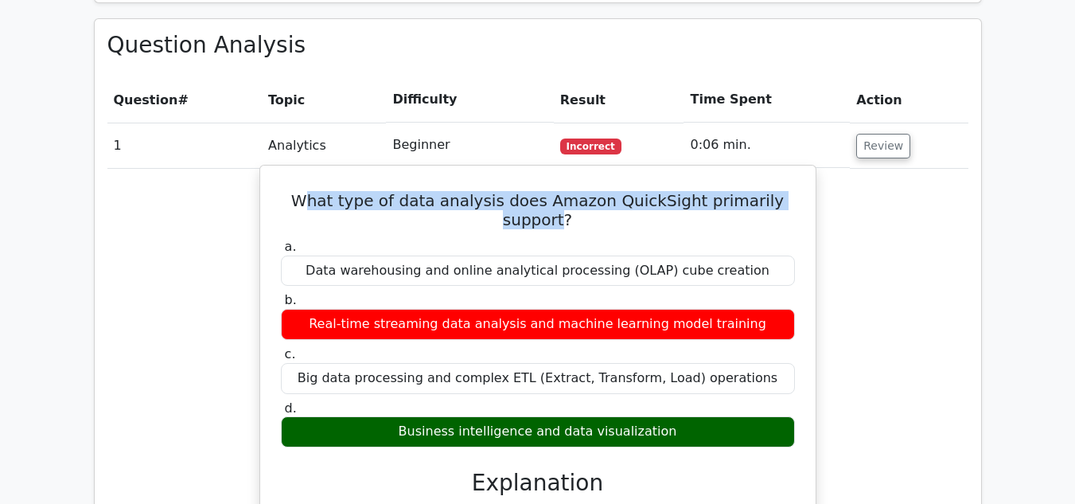
drag, startPoint x: 390, startPoint y: 348, endPoint x: 672, endPoint y: 337, distance: 282.0
click at [672, 416] on div "Business intelligence and data visualization" at bounding box center [538, 431] width 514 height 31
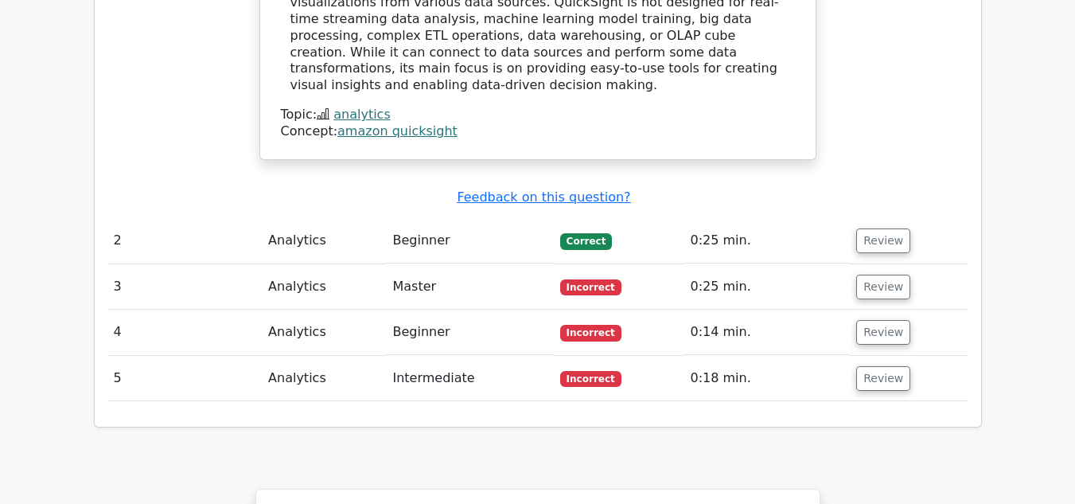
scroll to position [1672, 0]
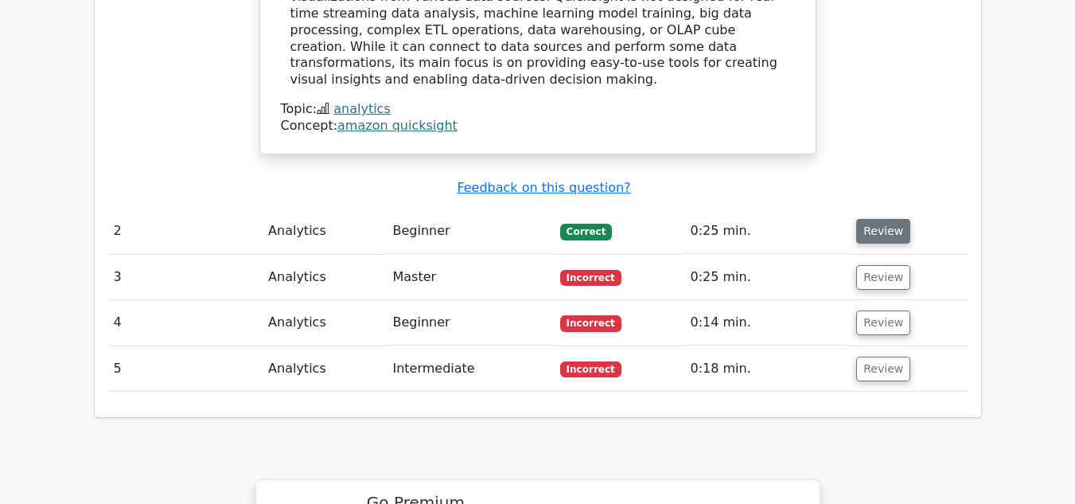
click at [862, 219] on button "Review" at bounding box center [883, 231] width 54 height 25
click at [867, 219] on button "Review" at bounding box center [883, 231] width 54 height 25
click at [876, 219] on button "Review" at bounding box center [883, 231] width 54 height 25
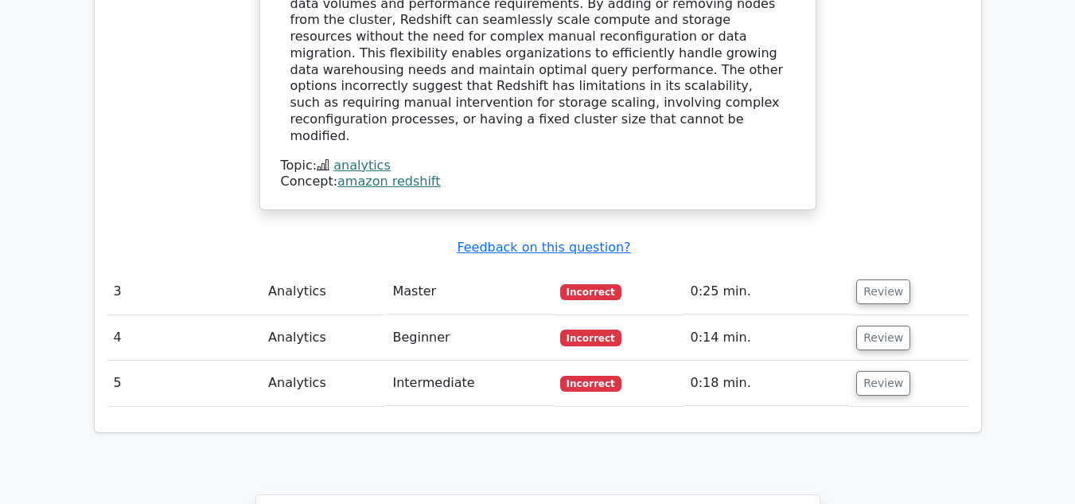
scroll to position [2388, 0]
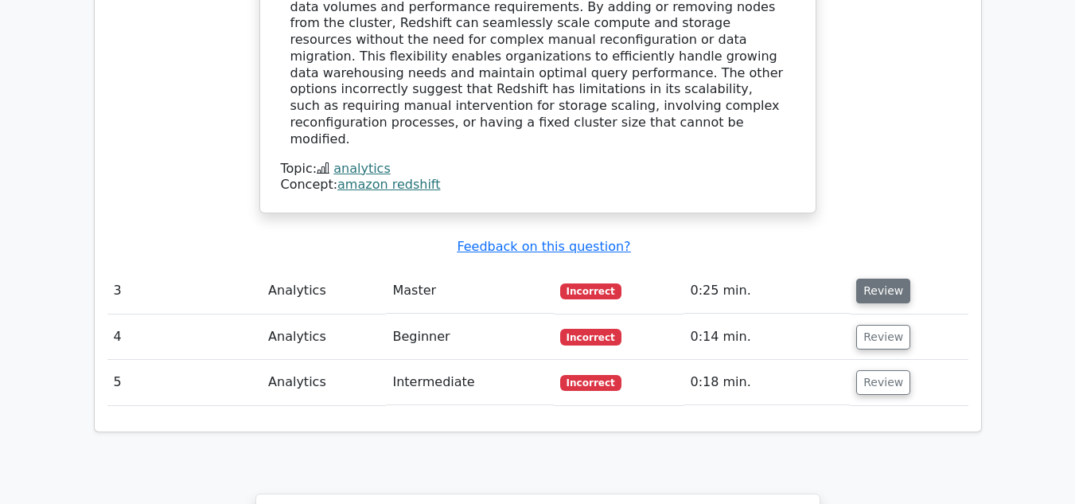
click at [869, 279] on button "Review" at bounding box center [883, 291] width 54 height 25
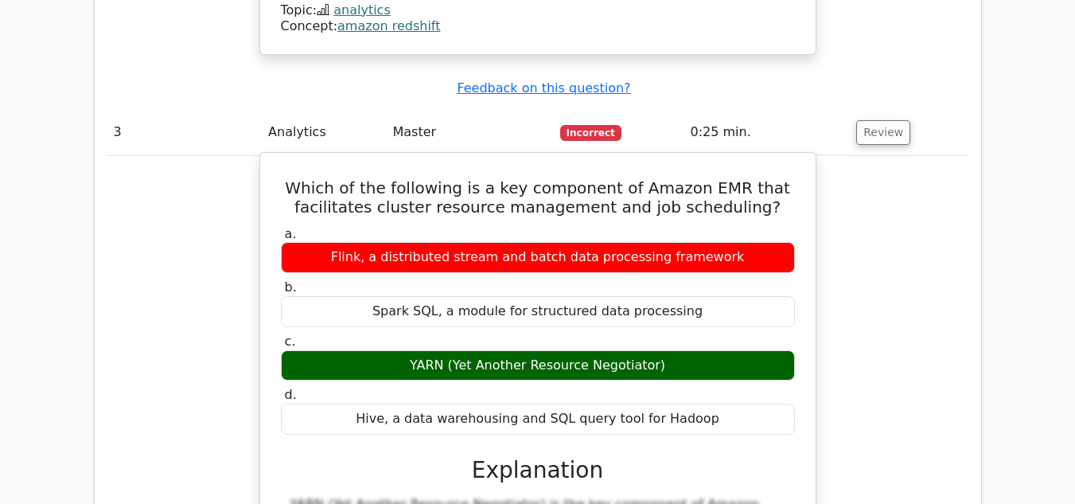
scroll to position [2547, 0]
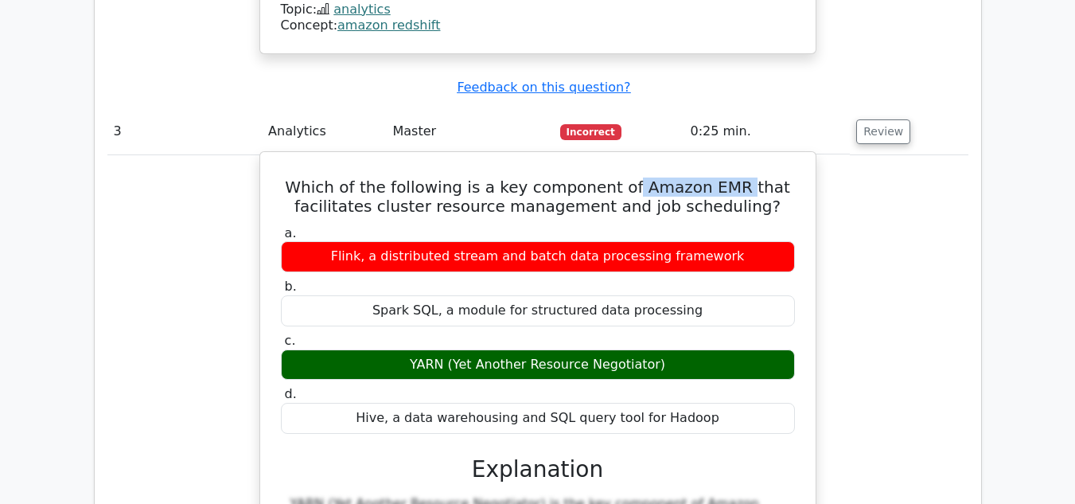
drag, startPoint x: 634, startPoint y: 55, endPoint x: 742, endPoint y: 54, distance: 108.3
click at [742, 178] on h5 "Which of the following is a key component of Amazon EMR that facilitates cluste…" at bounding box center [537, 197] width 517 height 38
drag, startPoint x: 408, startPoint y: 227, endPoint x: 660, endPoint y: 224, distance: 251.6
click at [660, 349] on div "YARN (Yet Another Resource Negotiator)" at bounding box center [538, 364] width 514 height 31
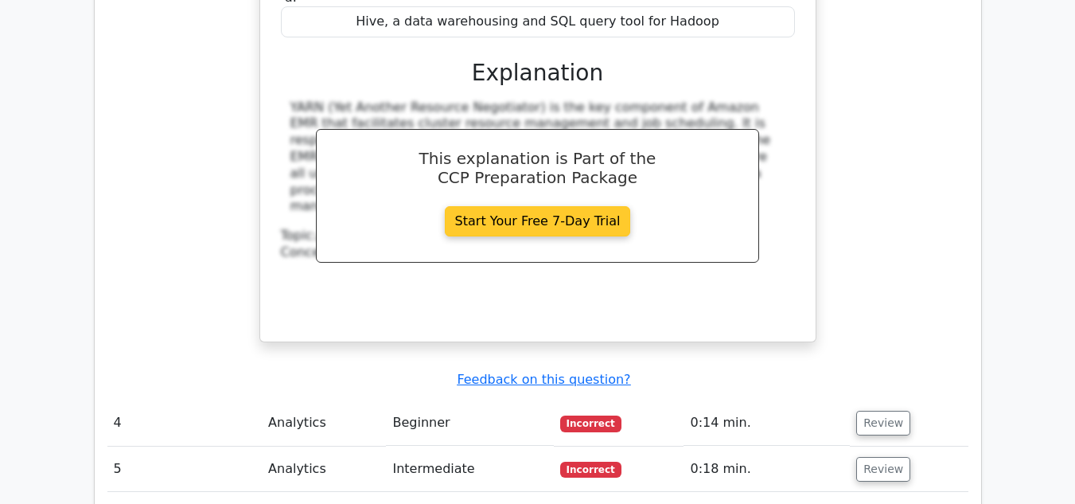
scroll to position [2945, 0]
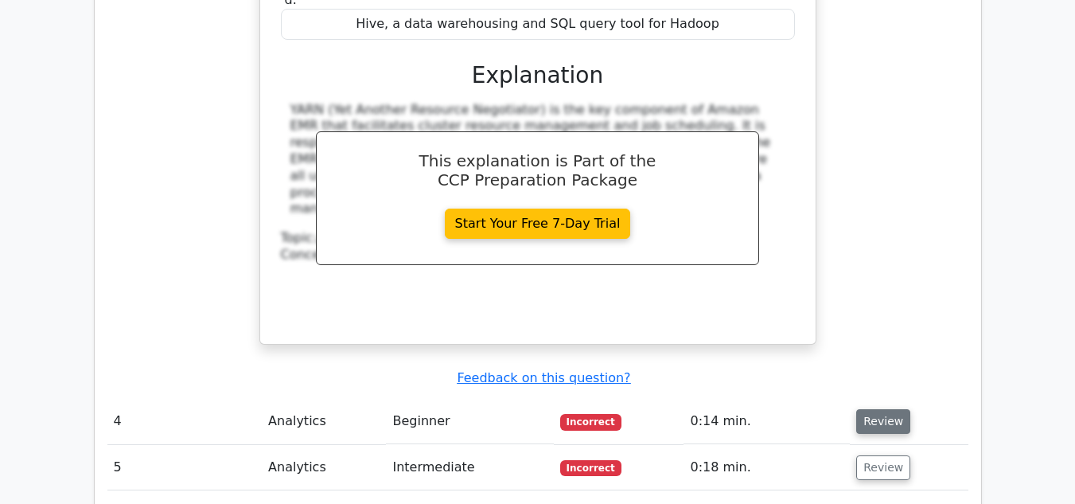
click at [868, 409] on button "Review" at bounding box center [883, 421] width 54 height 25
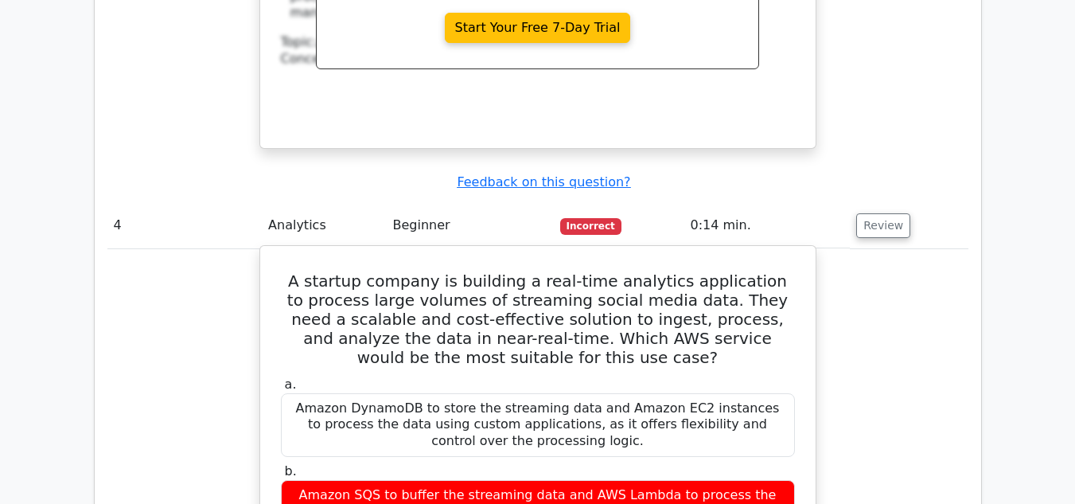
scroll to position [3184, 0]
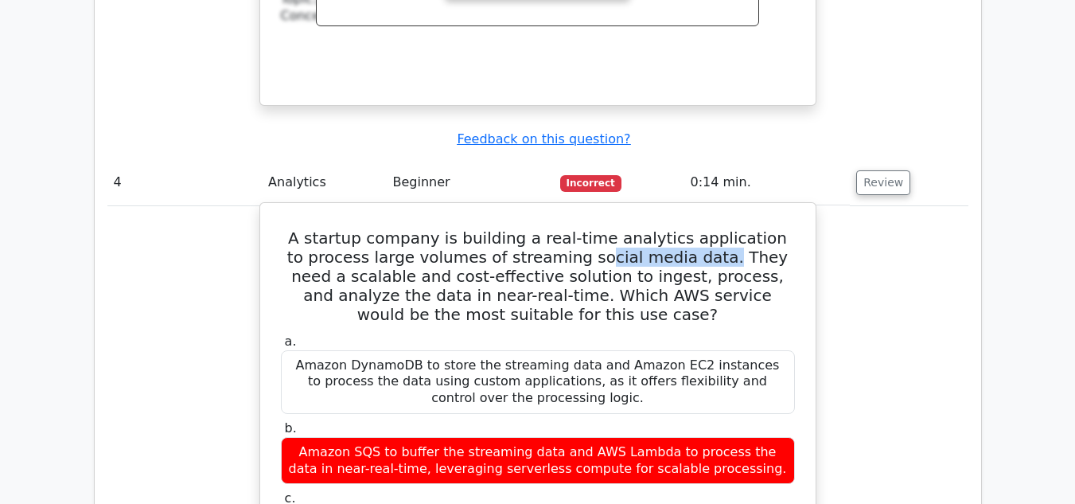
drag, startPoint x: 573, startPoint y: 126, endPoint x: 688, endPoint y: 132, distance: 114.8
click at [688, 228] on h5 "A startup company is building a real-time analytics application to process larg…" at bounding box center [537, 276] width 517 height 96
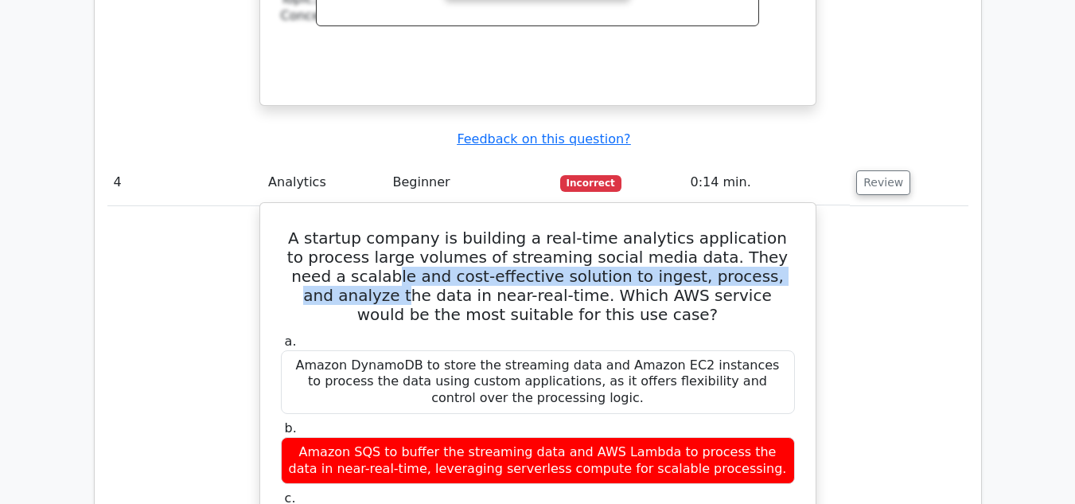
drag, startPoint x: 328, startPoint y: 140, endPoint x: 775, endPoint y: 146, distance: 446.6
click at [775, 228] on h5 "A startup company is building a real-time analytics application to process larg…" at bounding box center [537, 276] width 517 height 96
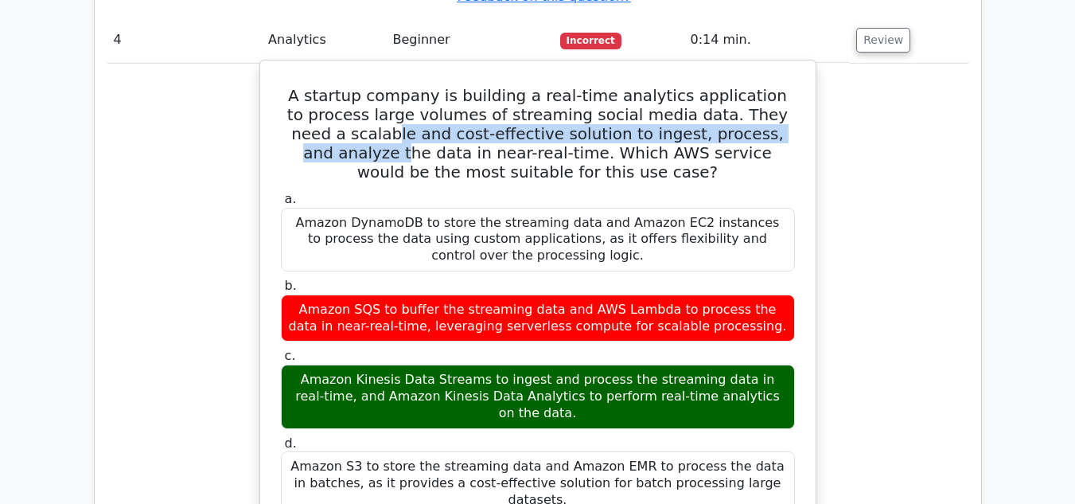
scroll to position [3343, 0]
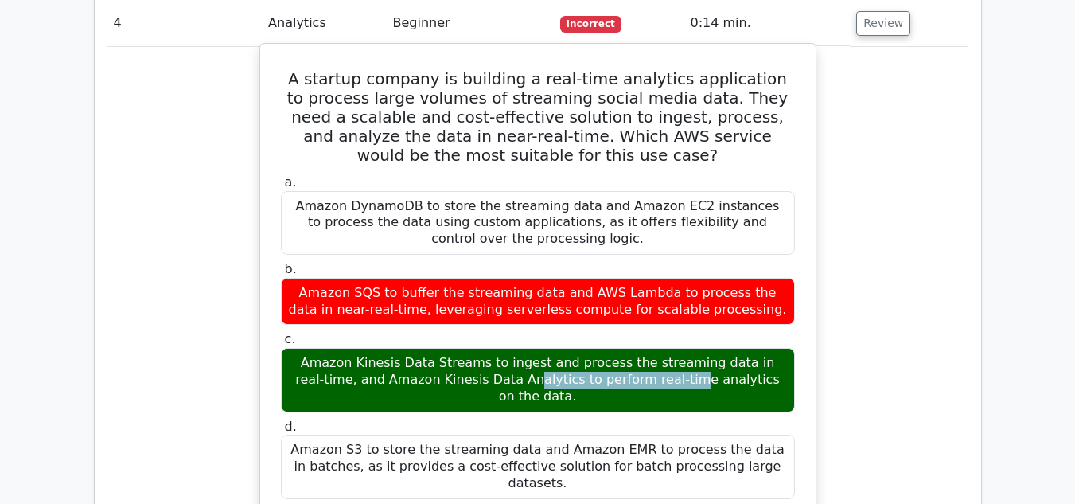
drag, startPoint x: 287, startPoint y: 228, endPoint x: 466, endPoint y: 229, distance: 179.1
click at [466, 348] on div "Amazon Kinesis Data Streams to ingest and process the streaming data in real-ti…" at bounding box center [538, 380] width 514 height 64
drag, startPoint x: 346, startPoint y: 246, endPoint x: 757, endPoint y: 245, distance: 410.7
click at [757, 348] on div "Amazon Kinesis Data Streams to ingest and process the streaming data in real-ti…" at bounding box center [538, 380] width 514 height 64
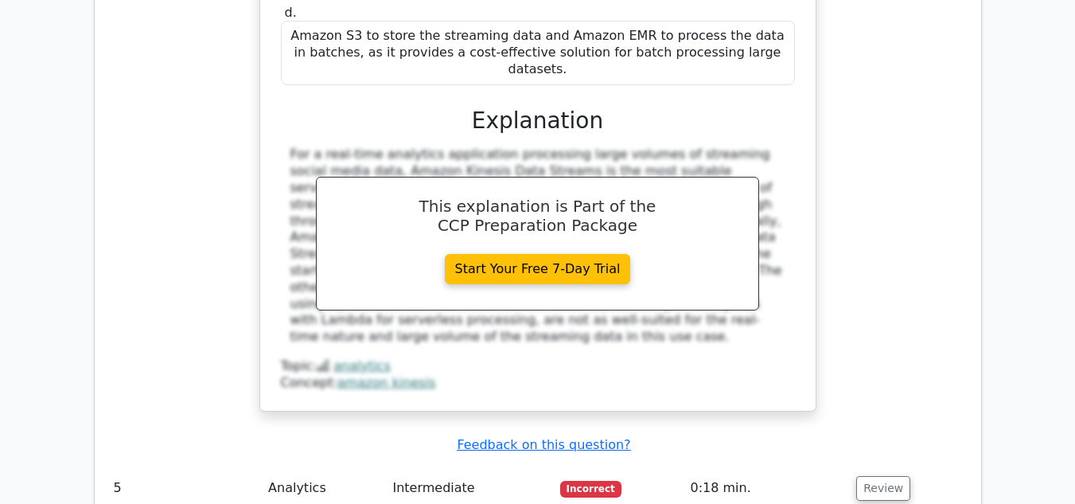
scroll to position [3900, 0]
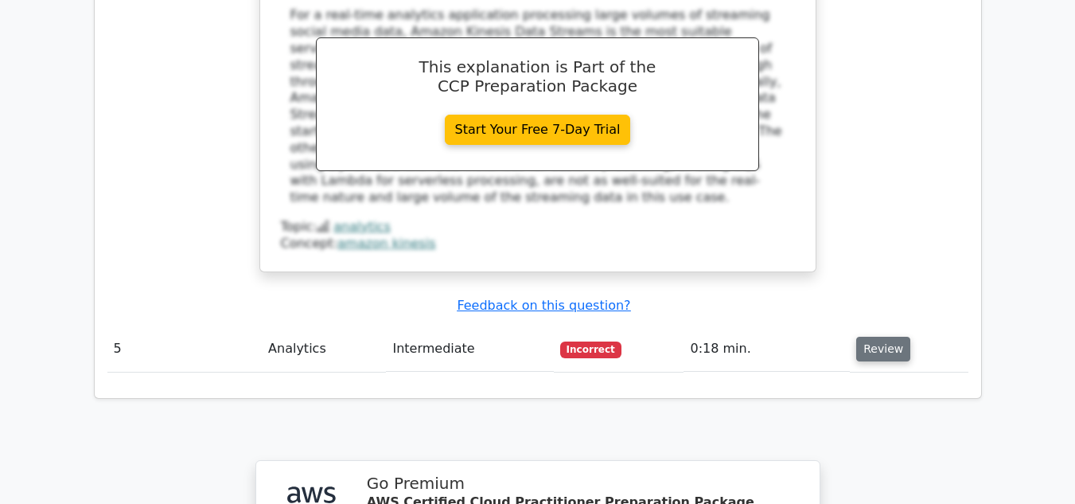
click at [879, 337] on button "Review" at bounding box center [883, 349] width 54 height 25
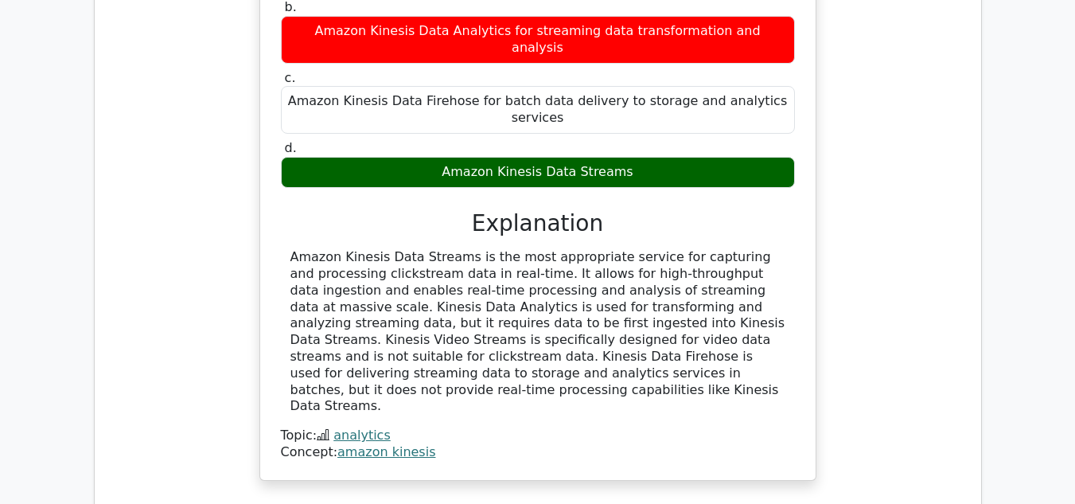
scroll to position [4617, 0]
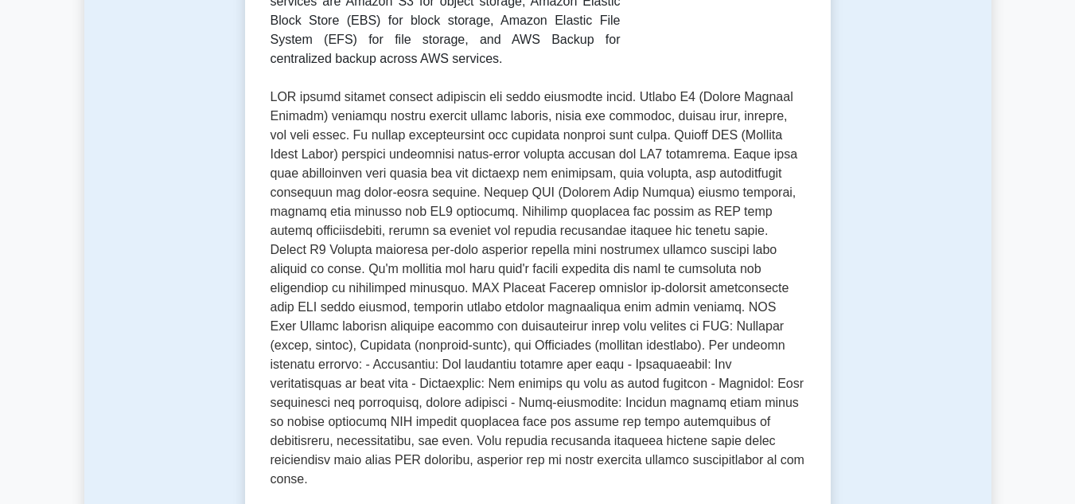
scroll to position [239, 0]
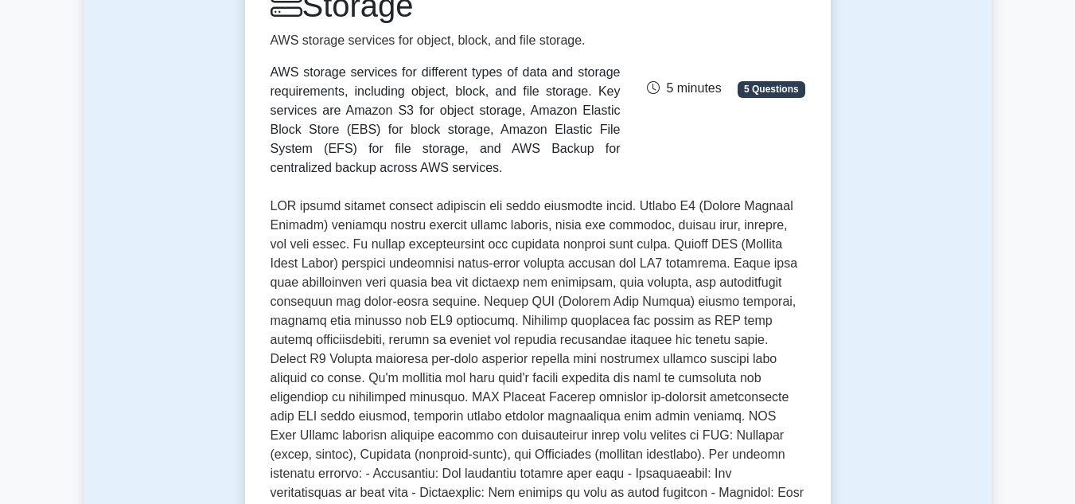
click at [785, 90] on span "5 Questions" at bounding box center [771, 89] width 67 height 16
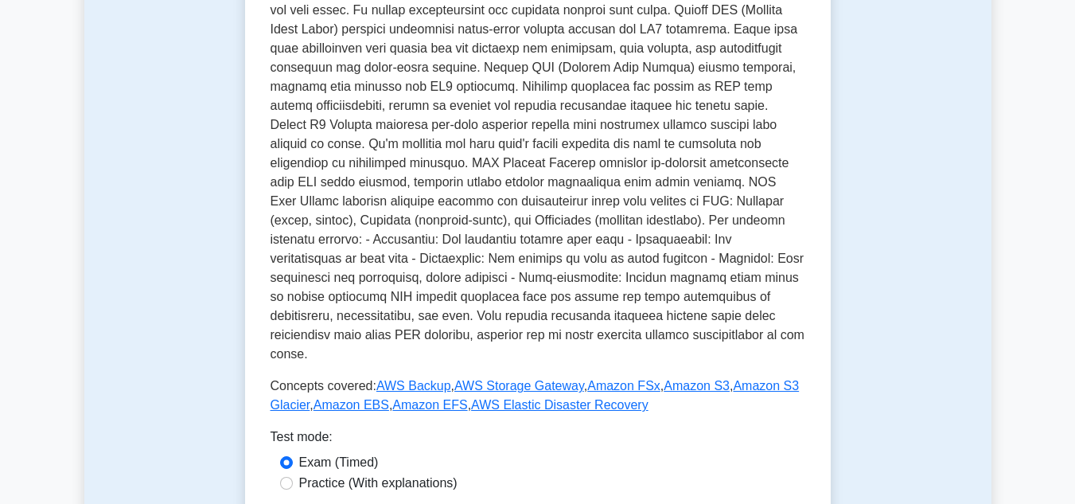
scroll to position [716, 0]
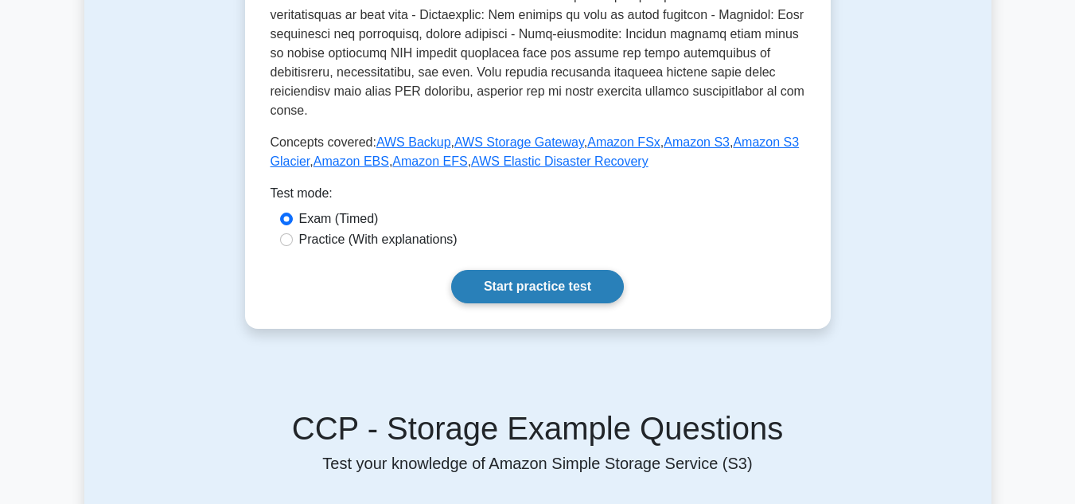
click at [529, 270] on link "Start practice test" at bounding box center [537, 286] width 173 height 33
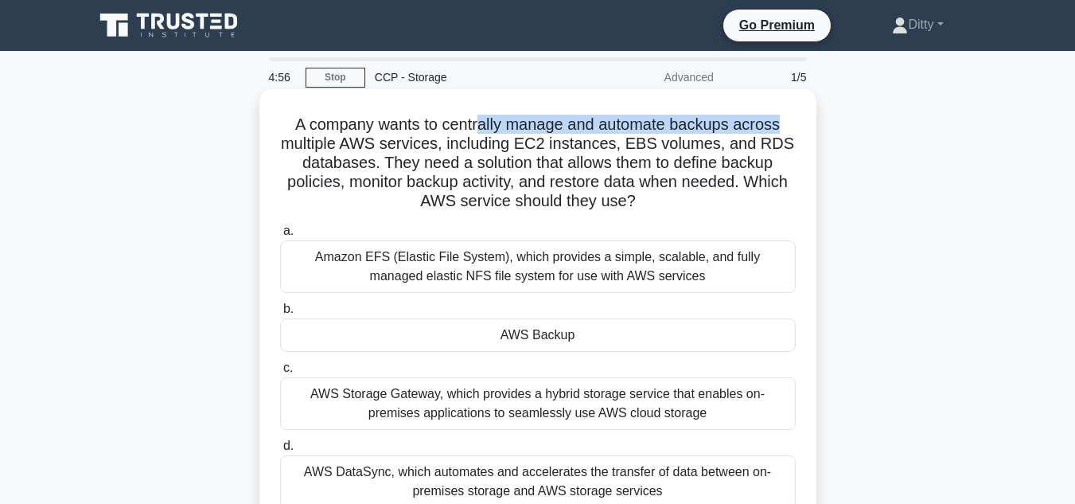
drag, startPoint x: 507, startPoint y: 129, endPoint x: 794, endPoint y: 129, distance: 287.4
click at [794, 129] on h5 "A company wants to centrally manage and automate backups across multiple AWS se…" at bounding box center [538, 163] width 519 height 97
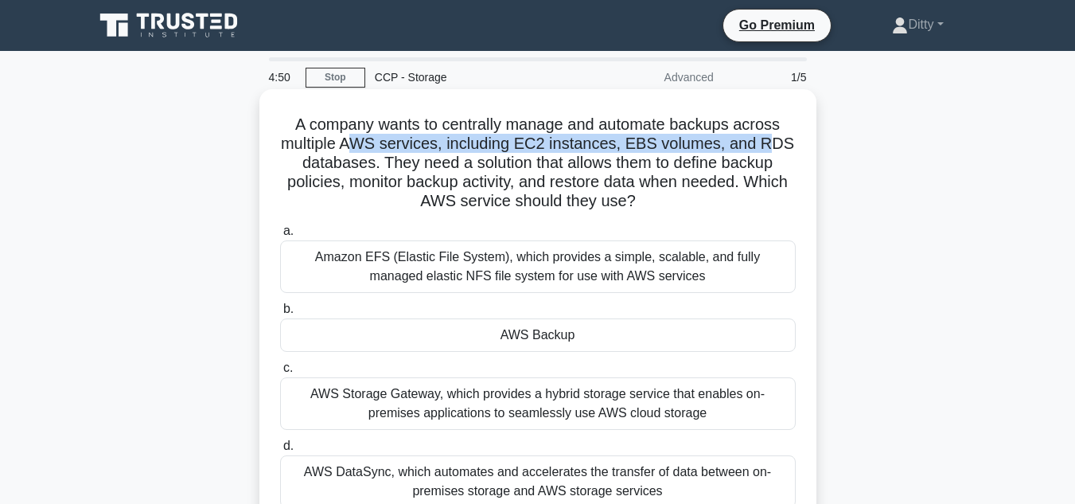
drag, startPoint x: 359, startPoint y: 143, endPoint x: 537, endPoint y: 153, distance: 178.6
click at [771, 146] on h5 "A company wants to centrally manage and automate backups across multiple AWS se…" at bounding box center [538, 163] width 519 height 97
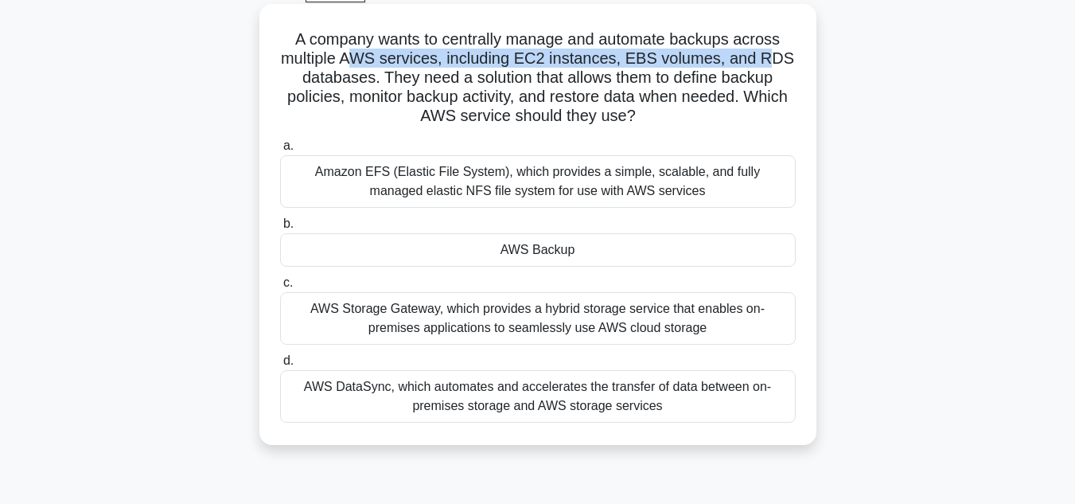
scroll to position [80, 0]
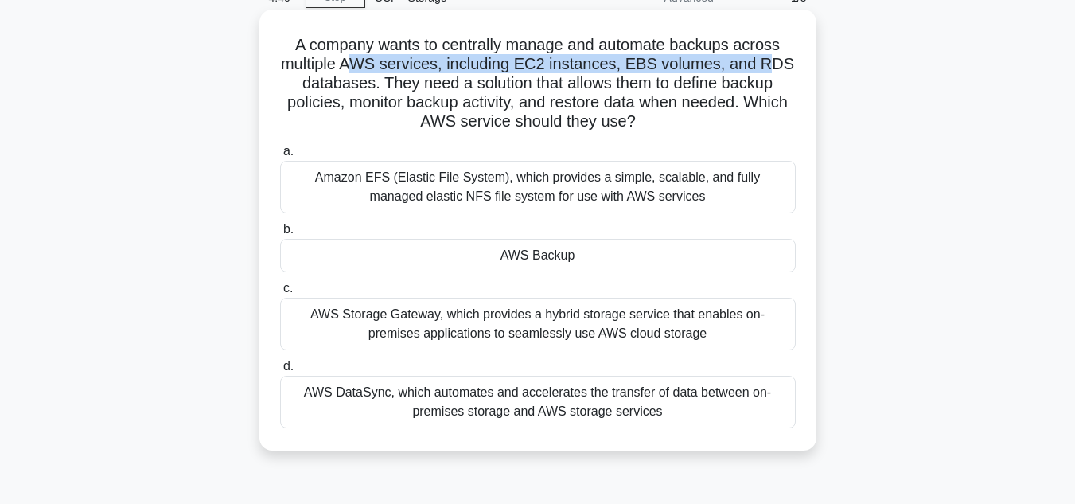
drag, startPoint x: 312, startPoint y: 318, endPoint x: 778, endPoint y: 318, distance: 465.7
click at [778, 318] on div "AWS Storage Gateway, which provides a hybrid storage service that enables on-pr…" at bounding box center [538, 324] width 516 height 53
drag, startPoint x: 417, startPoint y: 341, endPoint x: 693, endPoint y: 339, distance: 275.4
click at [693, 339] on div "AWS Storage Gateway, which provides a hybrid storage service that enables on-pr…" at bounding box center [538, 324] width 516 height 53
drag, startPoint x: 355, startPoint y: 178, endPoint x: 782, endPoint y: 181, distance: 427.5
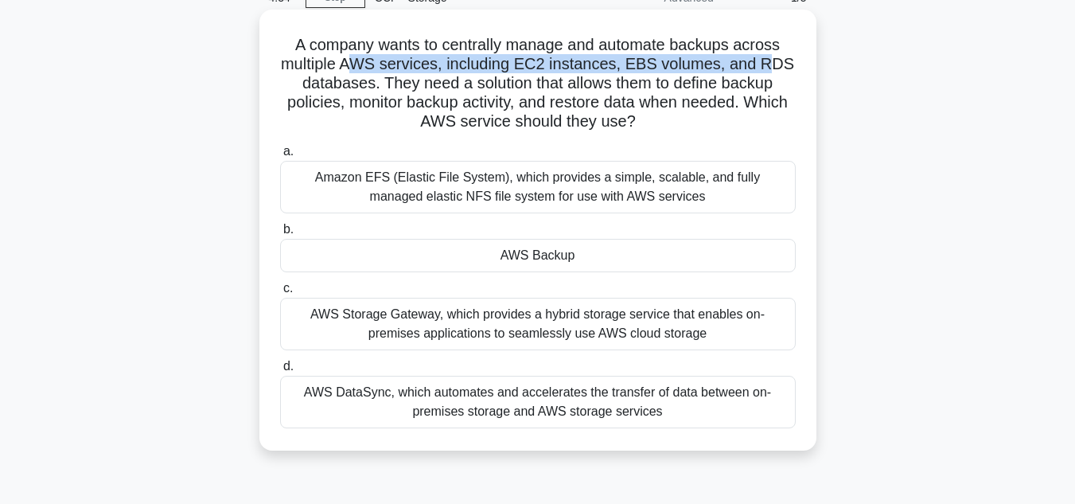
click at [782, 181] on div "Amazon EFS (Elastic File System), which provides a simple, scalable, and fully …" at bounding box center [538, 187] width 516 height 53
drag, startPoint x: 409, startPoint y: 197, endPoint x: 712, endPoint y: 194, distance: 302.5
click at [712, 194] on div "Amazon EFS (Elastic File System), which provides a simple, scalable, and fully …" at bounding box center [538, 187] width 516 height 53
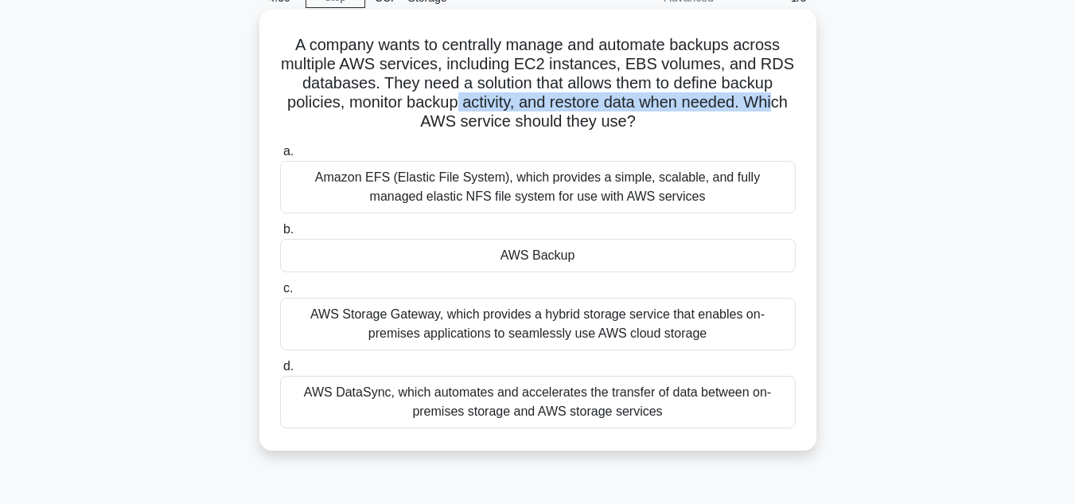
drag, startPoint x: 459, startPoint y: 100, endPoint x: 780, endPoint y: 112, distance: 321.0
click at [780, 112] on h5 "A company wants to centrally manage and automate backups across multiple AWS se…" at bounding box center [538, 83] width 519 height 97
click at [539, 190] on div "Amazon EFS (Elastic File System), which provides a simple, scalable, and fully …" at bounding box center [538, 187] width 516 height 53
click at [280, 157] on input "a. Amazon EFS (Elastic File System), which provides a simple, scalable, and ful…" at bounding box center [280, 151] width 0 height 10
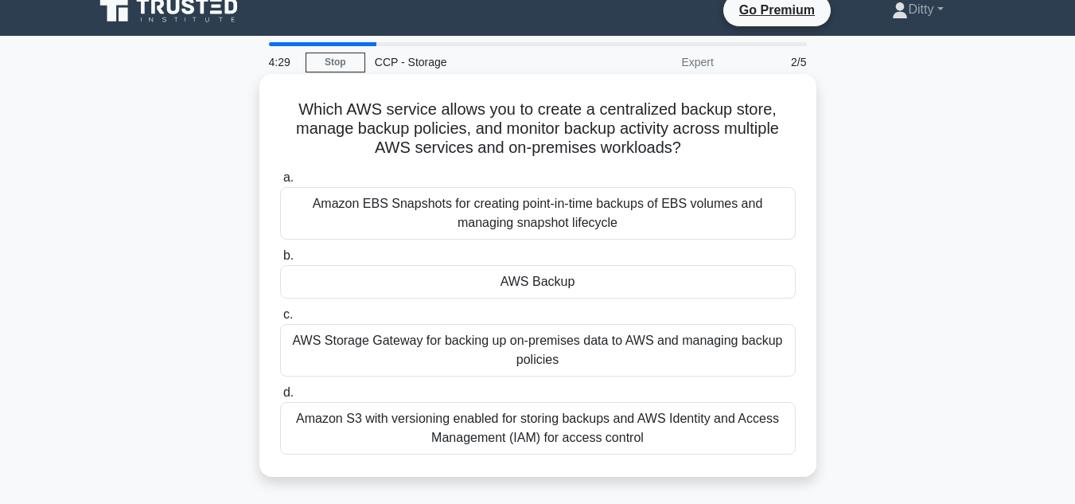
scroll to position [0, 0]
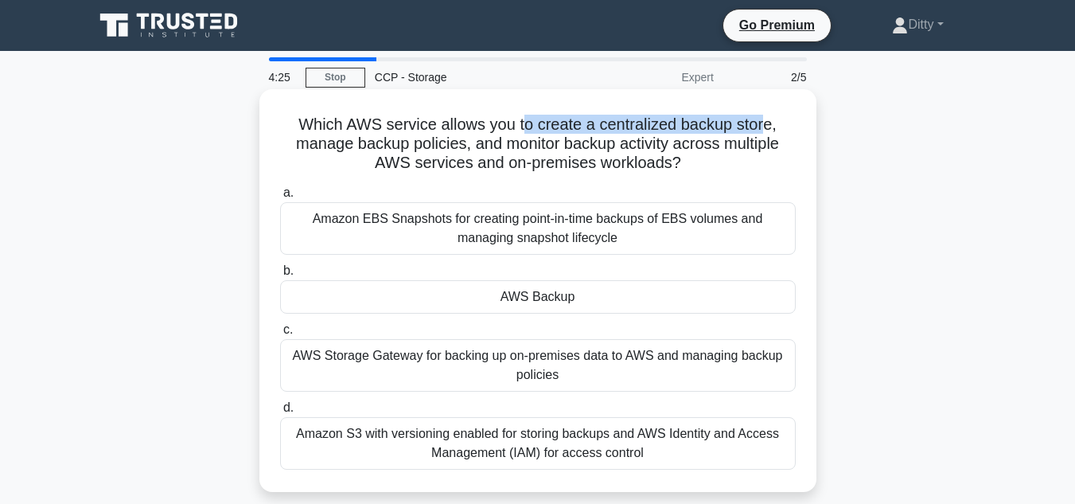
drag, startPoint x: 525, startPoint y: 127, endPoint x: 771, endPoint y: 125, distance: 246.0
click at [771, 125] on h5 "Which AWS service allows you to create a centralized backup store, manage backu…" at bounding box center [538, 144] width 519 height 59
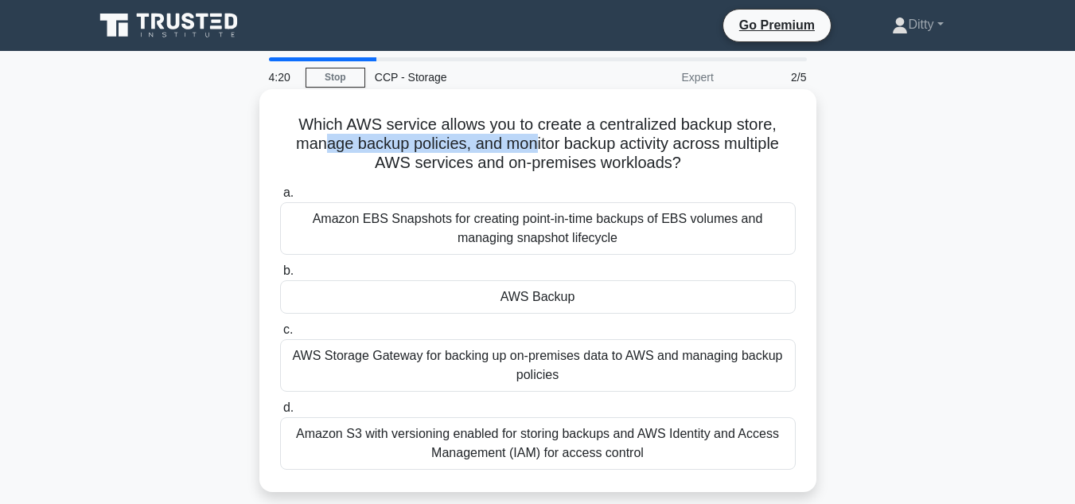
drag, startPoint x: 338, startPoint y: 146, endPoint x: 535, endPoint y: 146, distance: 197.4
click at [535, 146] on h5 "Which AWS service allows you to create a centralized backup store, manage backu…" at bounding box center [538, 144] width 519 height 59
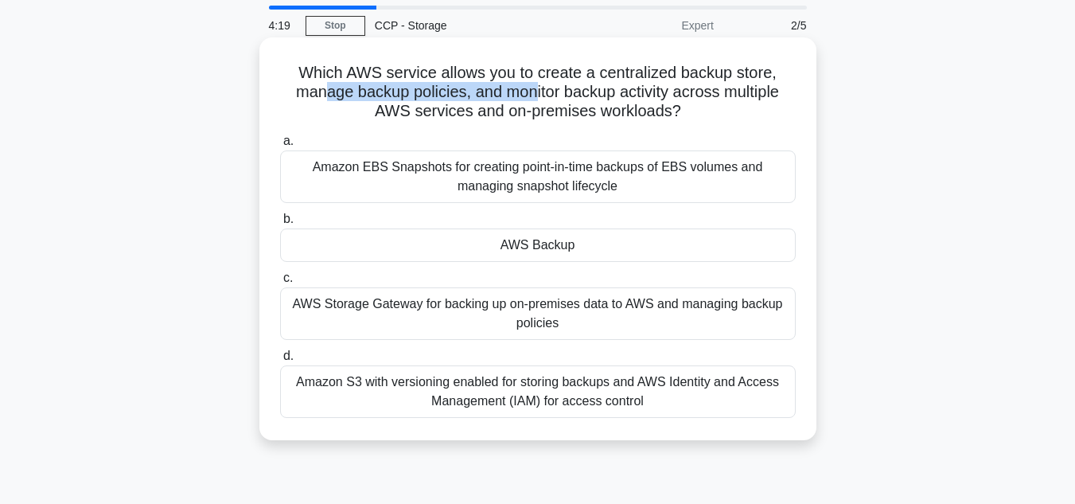
scroll to position [80, 0]
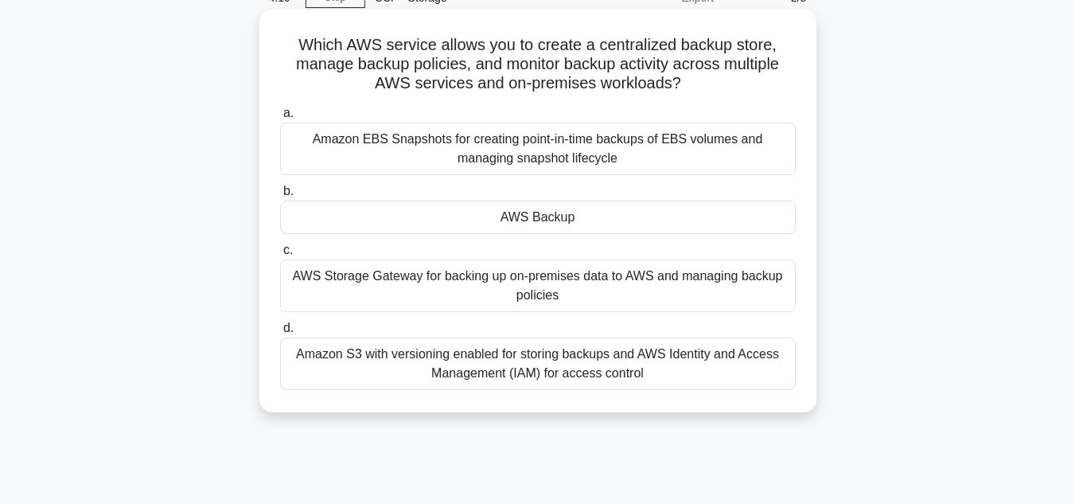
click at [568, 361] on div "Amazon S3 with versioning enabled for storing backups and AWS Identity and Acce…" at bounding box center [538, 364] width 516 height 53
click at [280, 334] on input "d. Amazon S3 with versioning enabled for storing backups and AWS Identity and A…" at bounding box center [280, 328] width 0 height 10
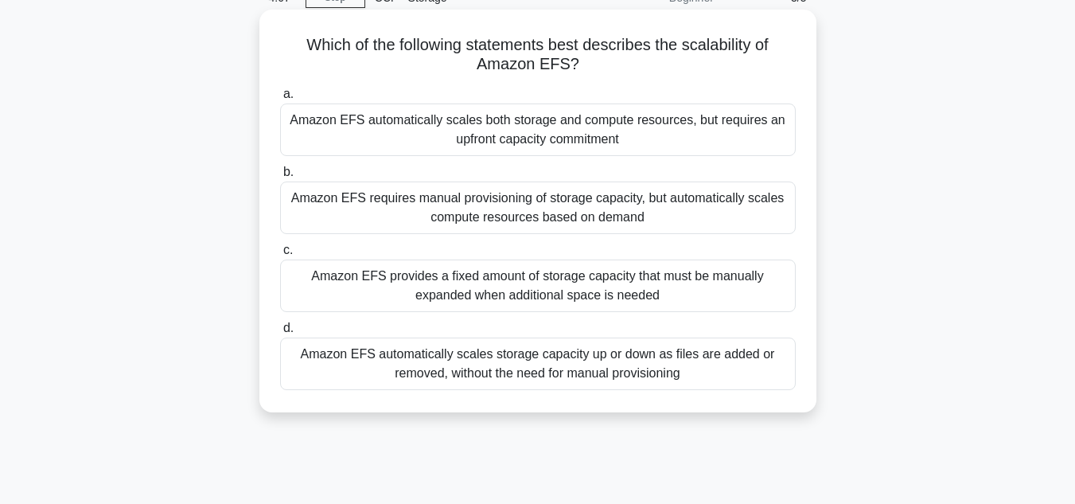
click at [473, 214] on div "Amazon EFS requires manual provisioning of storage capacity, but automatically …" at bounding box center [538, 207] width 516 height 53
click at [280, 178] on input "b. Amazon EFS requires manual provisioning of storage capacity, but automatical…" at bounding box center [280, 172] width 0 height 10
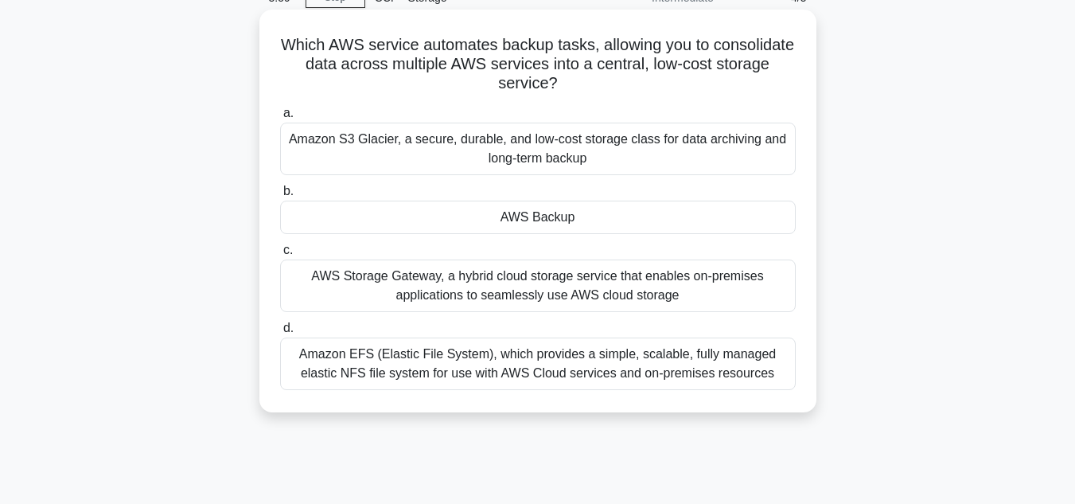
click at [621, 291] on div "AWS Storage Gateway, a hybrid cloud storage service that enables on-premises ap…" at bounding box center [538, 285] width 516 height 53
click at [280, 256] on input "c. AWS Storage Gateway, a hybrid cloud storage service that enables on-premises…" at bounding box center [280, 250] width 0 height 10
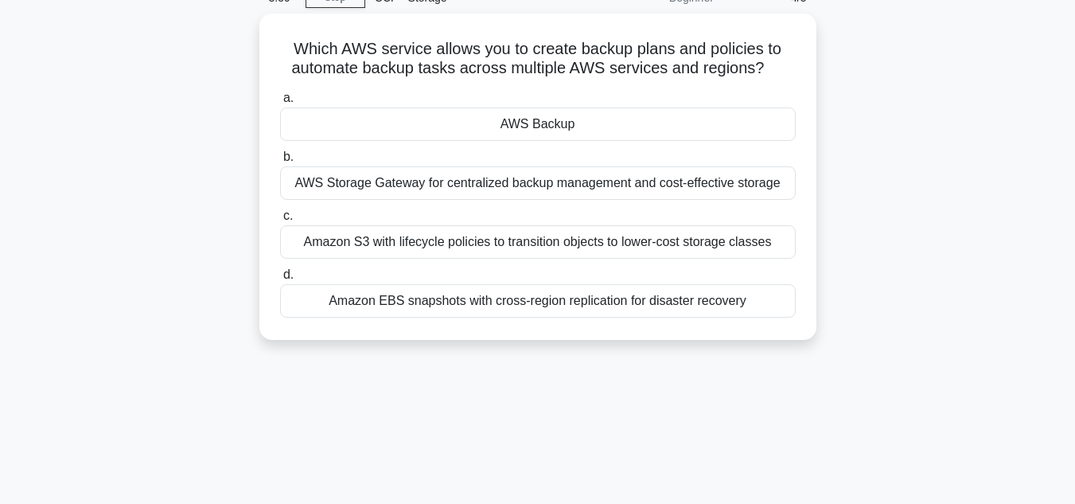
scroll to position [0, 0]
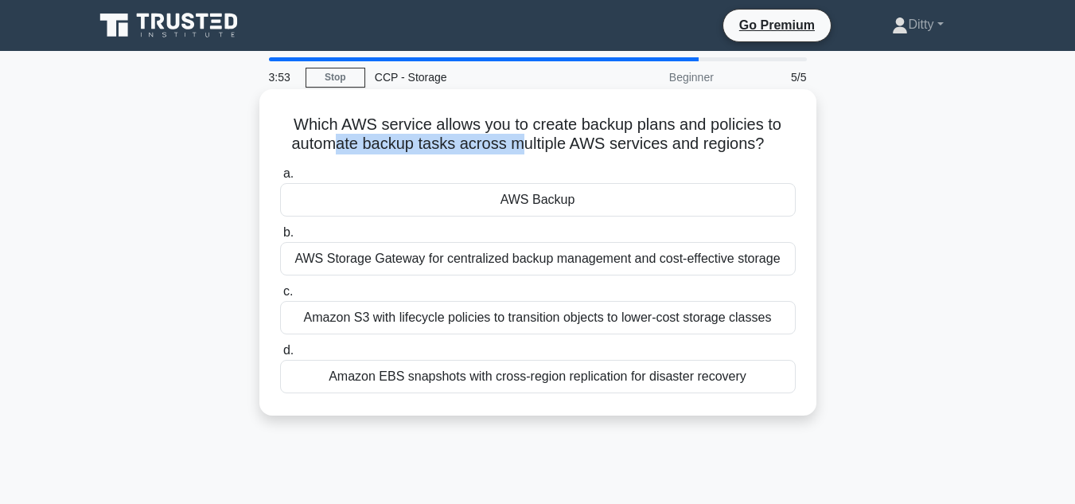
drag, startPoint x: 332, startPoint y: 143, endPoint x: 520, endPoint y: 146, distance: 187.9
click at [520, 146] on h5 "Which AWS service allows you to create backup plans and policies to automate ba…" at bounding box center [538, 135] width 519 height 40
click at [469, 265] on div "AWS Storage Gateway for centralized backup management and cost-effective storage" at bounding box center [538, 258] width 516 height 33
click at [280, 238] on input "b. AWS Storage Gateway for centralized backup management and cost-effective sto…" at bounding box center [280, 233] width 0 height 10
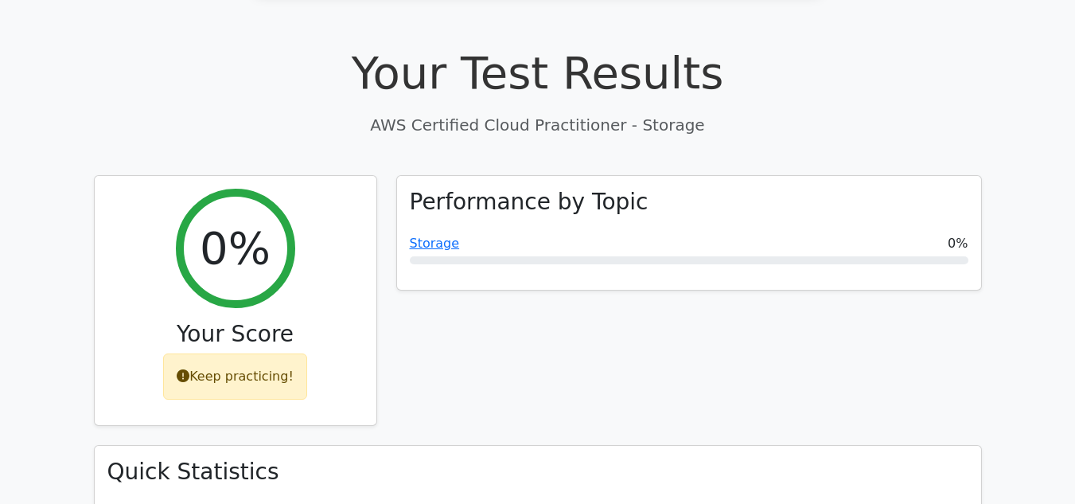
scroll to position [716, 0]
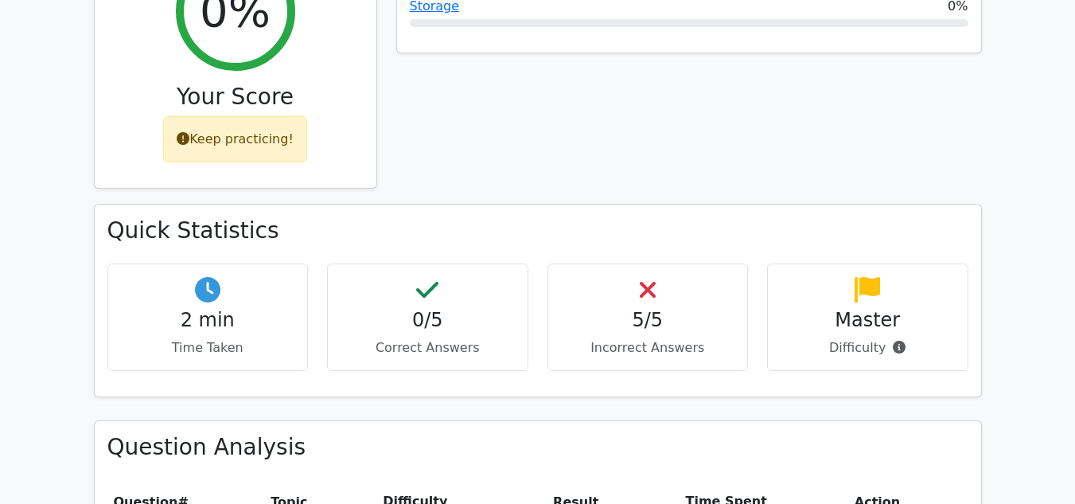
click at [641, 277] on icon at bounding box center [648, 289] width 16 height 25
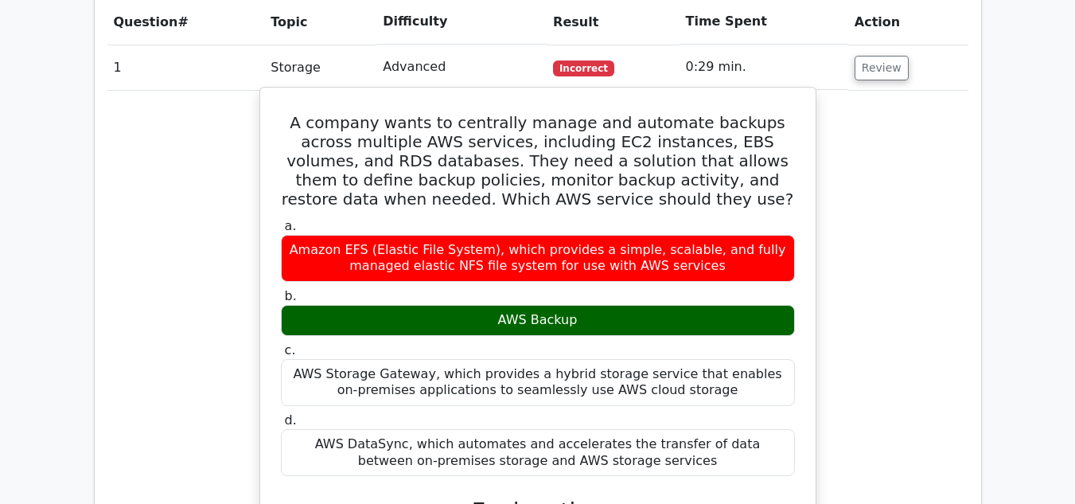
scroll to position [1194, 0]
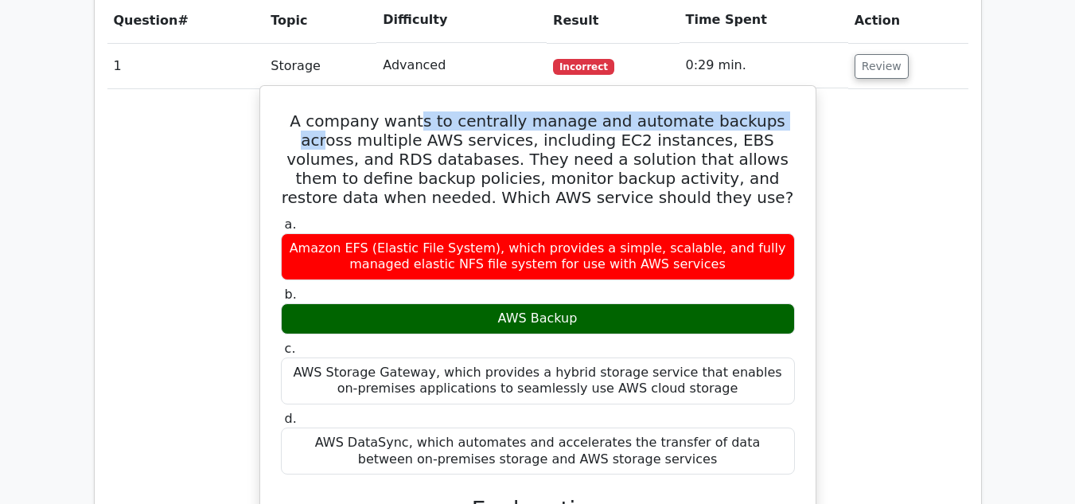
drag, startPoint x: 448, startPoint y: 59, endPoint x: 763, endPoint y: 62, distance: 315.2
click at [763, 111] on h5 "A company wants to centrally manage and automate backups across multiple AWS se…" at bounding box center [537, 159] width 517 height 96
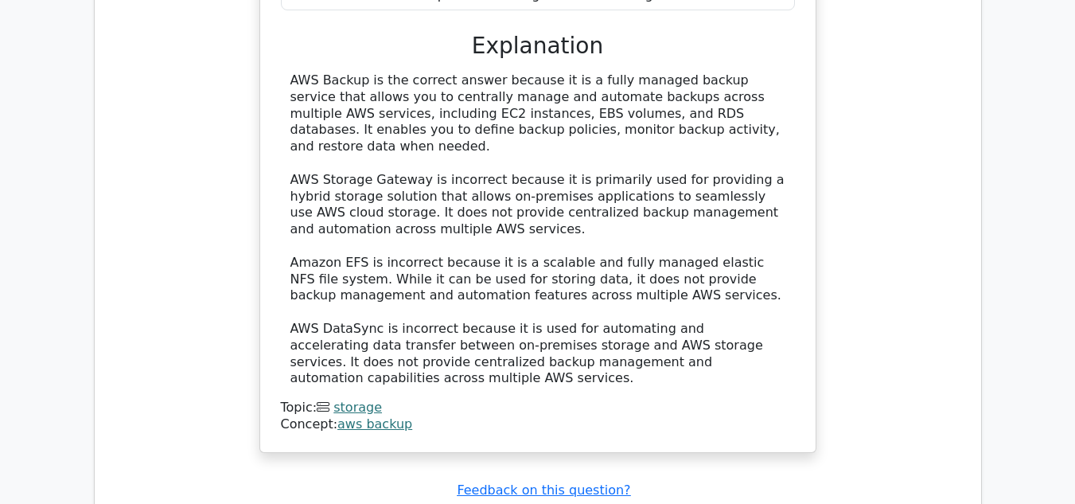
scroll to position [1910, 0]
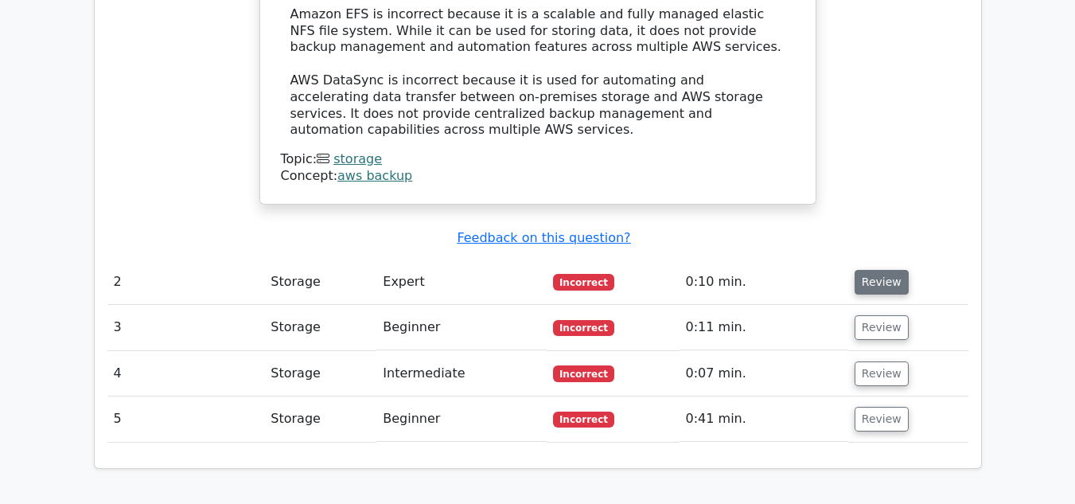
click at [883, 270] on button "Review" at bounding box center [882, 282] width 54 height 25
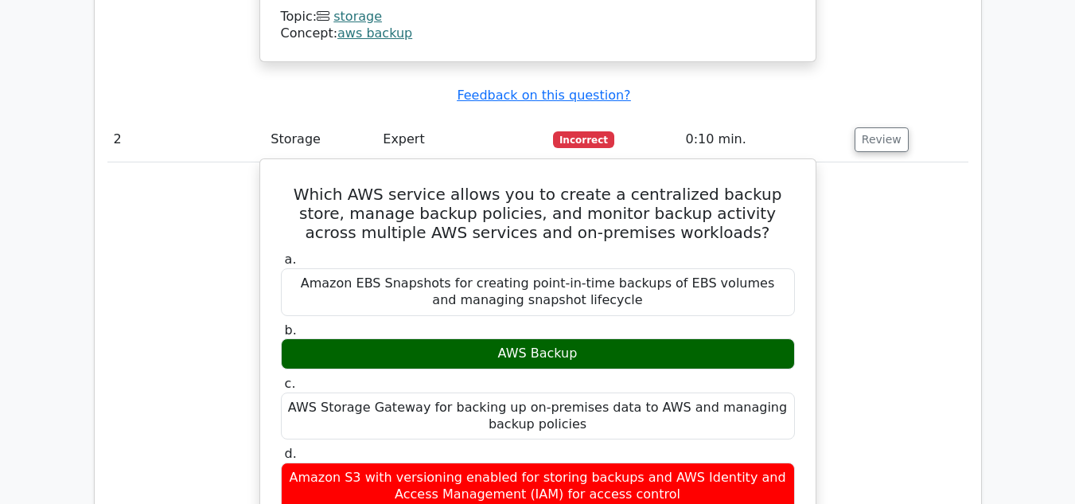
scroll to position [2070, 0]
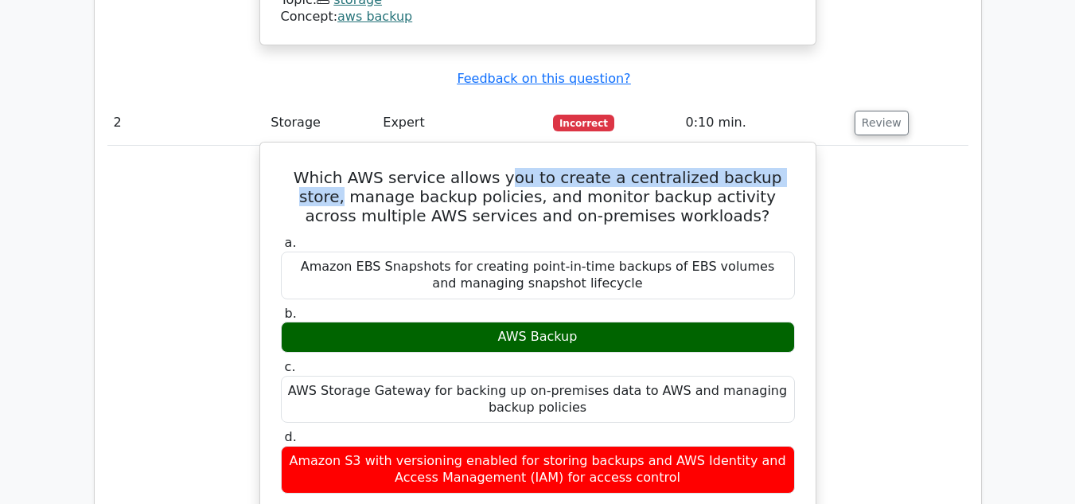
drag, startPoint x: 496, startPoint y: 97, endPoint x: 798, endPoint y: 97, distance: 302.5
click at [798, 149] on div "Which AWS service allows you to create a centralized backup store, manage backu…" at bounding box center [538, 472] width 543 height 647
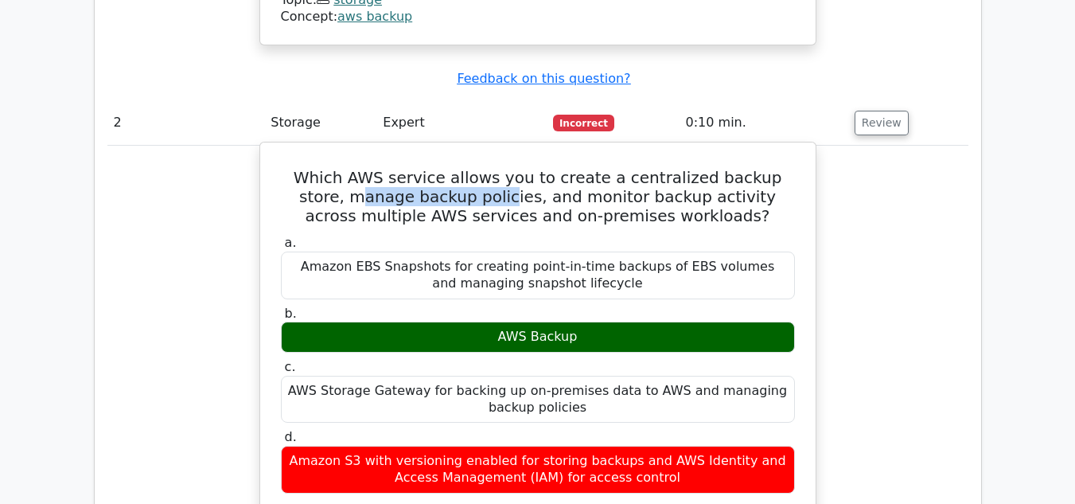
drag, startPoint x: 297, startPoint y: 114, endPoint x: 439, endPoint y: 117, distance: 142.5
click at [439, 168] on h5 "Which AWS service allows you to create a centralized backup store, manage backu…" at bounding box center [537, 196] width 517 height 57
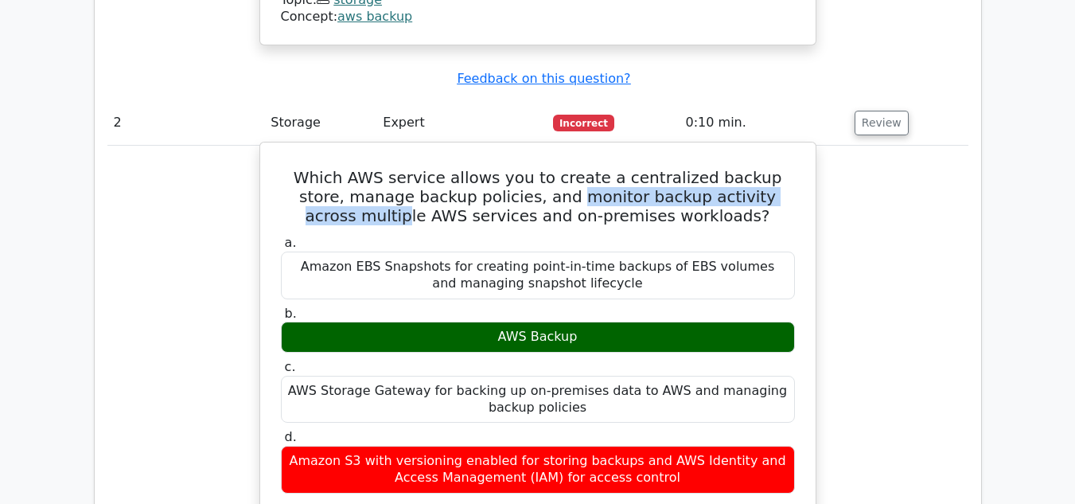
drag, startPoint x: 501, startPoint y: 114, endPoint x: 775, endPoint y: 111, distance: 274.6
click at [775, 168] on h5 "Which AWS service allows you to create a centralized backup store, manage backu…" at bounding box center [537, 196] width 517 height 57
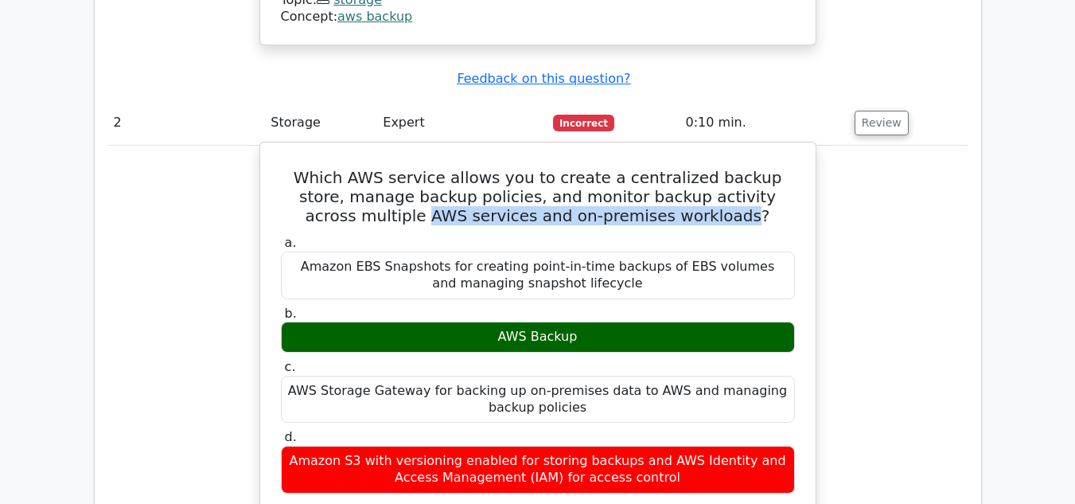
drag, startPoint x: 384, startPoint y: 139, endPoint x: 661, endPoint y: 144, distance: 277.9
click at [685, 168] on h5 "Which AWS service allows you to create a centralized backup store, manage backu…" at bounding box center [537, 196] width 517 height 57
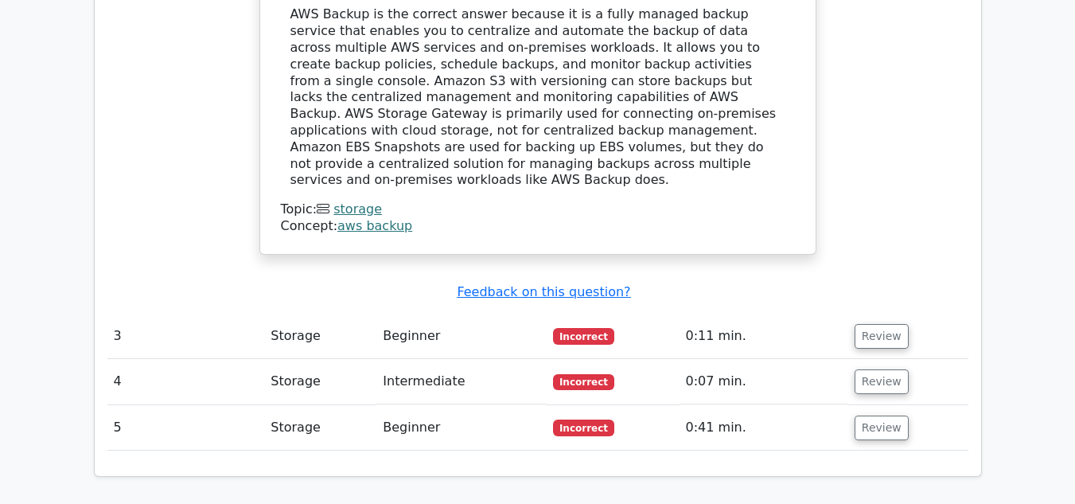
scroll to position [2627, 0]
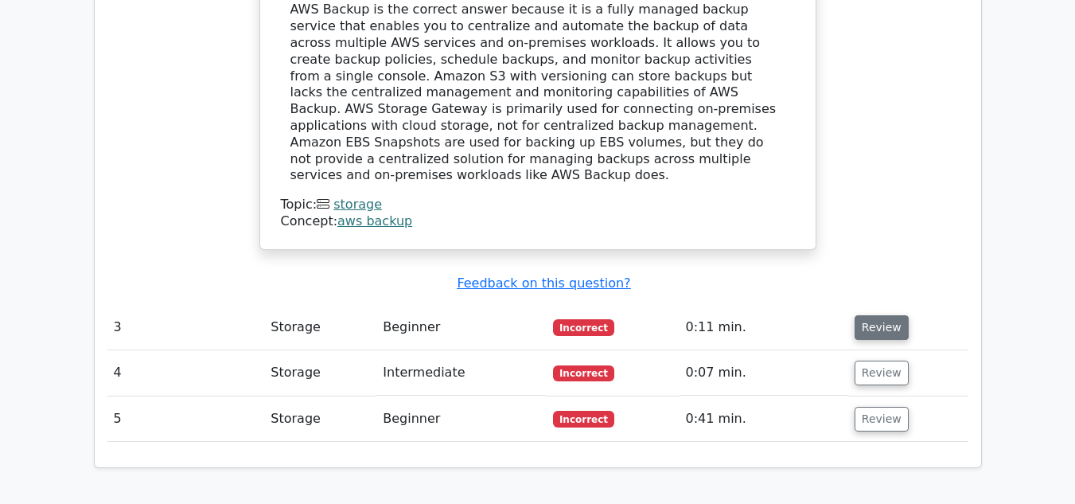
click at [862, 315] on button "Review" at bounding box center [882, 327] width 54 height 25
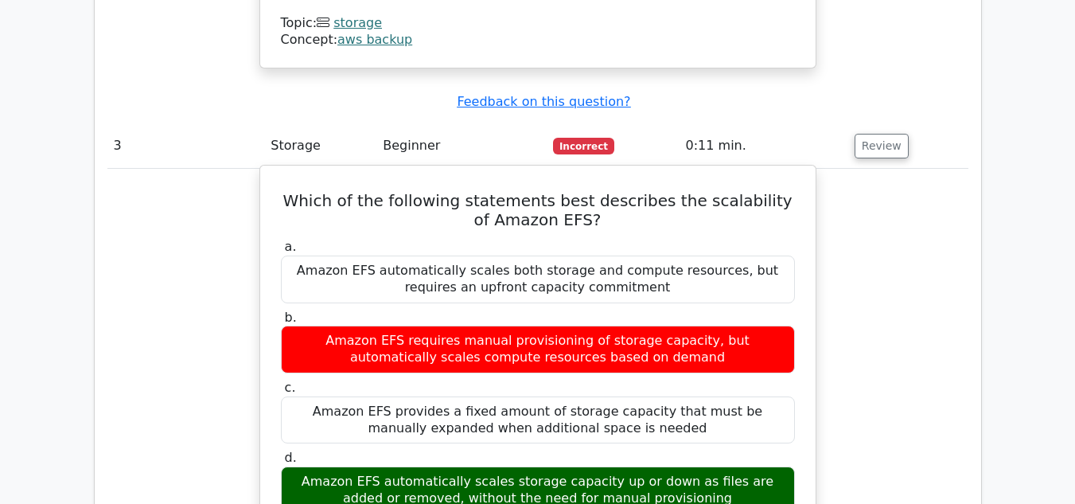
scroll to position [2866, 0]
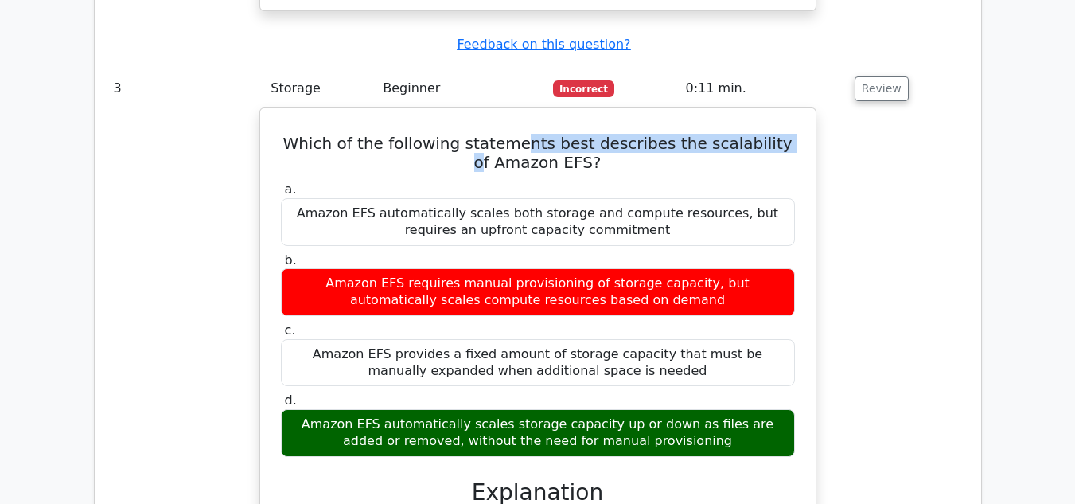
drag, startPoint x: 527, startPoint y: 54, endPoint x: 769, endPoint y: 51, distance: 242.0
click at [769, 134] on h5 "Which of the following statements best describes the scalability of Amazon EFS?" at bounding box center [537, 153] width 517 height 38
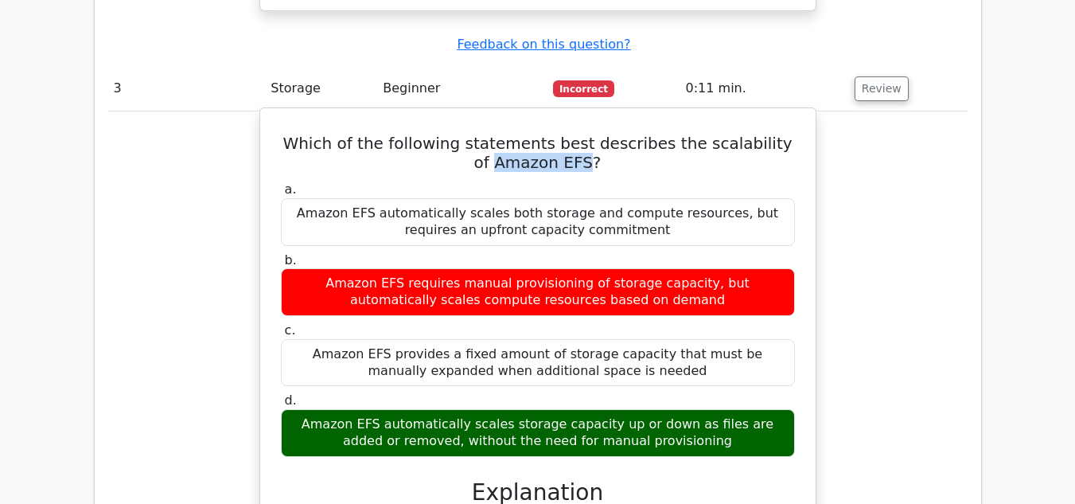
drag, startPoint x: 490, startPoint y: 71, endPoint x: 579, endPoint y: 71, distance: 89.9
click at [579, 134] on h5 "Which of the following statements best describes the scalability of Amazon EFS?" at bounding box center [537, 153] width 517 height 38
drag, startPoint x: 361, startPoint y: 335, endPoint x: 599, endPoint y: 329, distance: 238.9
click at [599, 409] on div "Amazon EFS automatically scales storage capacity up or down as files are added …" at bounding box center [538, 433] width 514 height 48
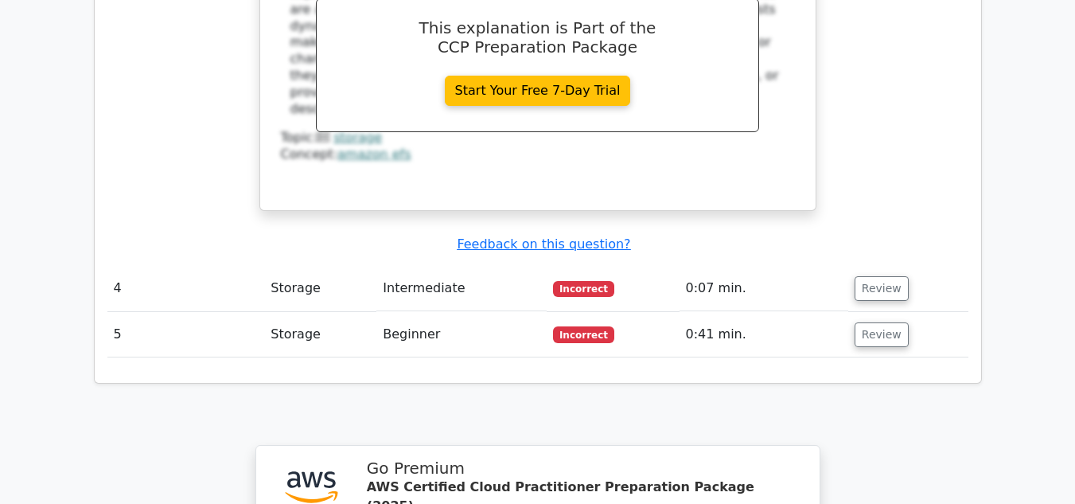
scroll to position [3423, 0]
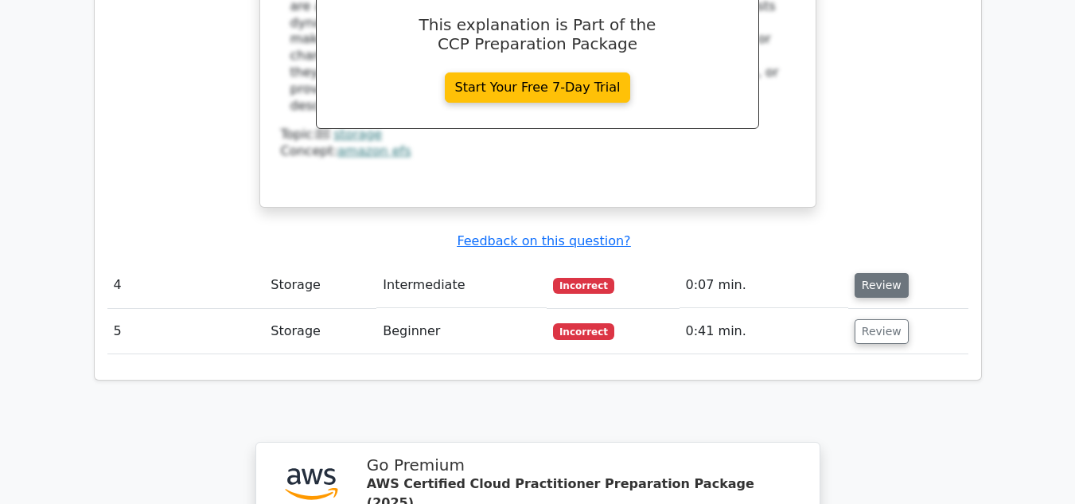
click at [879, 273] on button "Review" at bounding box center [882, 285] width 54 height 25
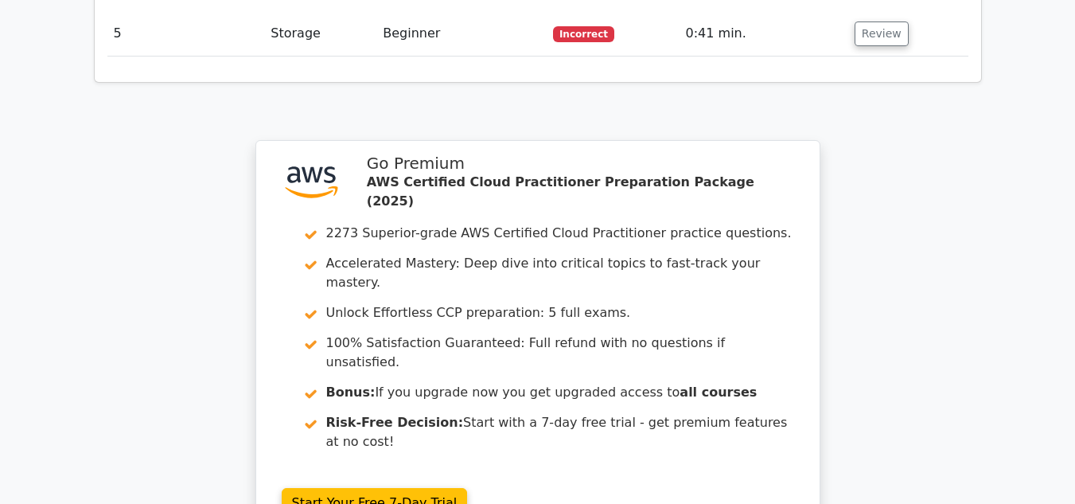
scroll to position [4642, 0]
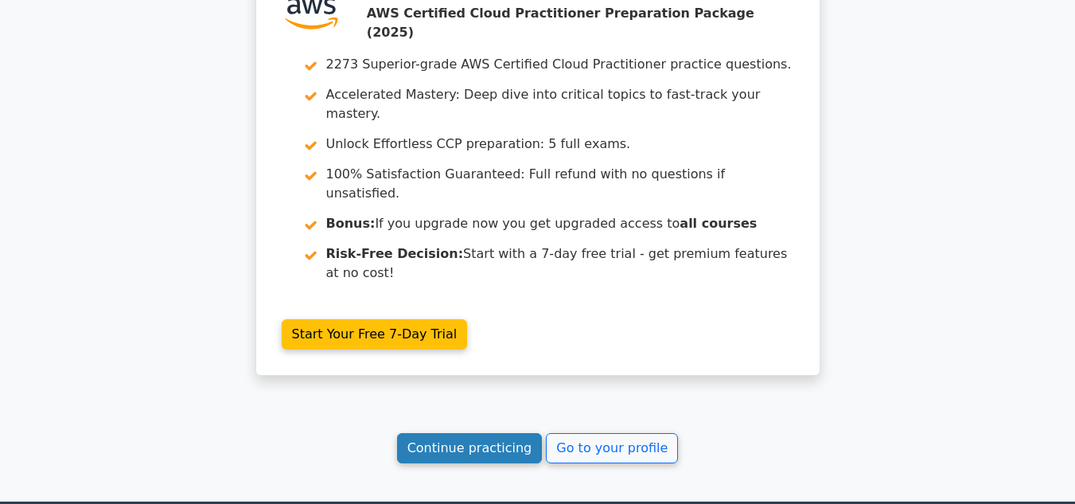
click at [513, 433] on link "Continue practicing" at bounding box center [470, 448] width 146 height 30
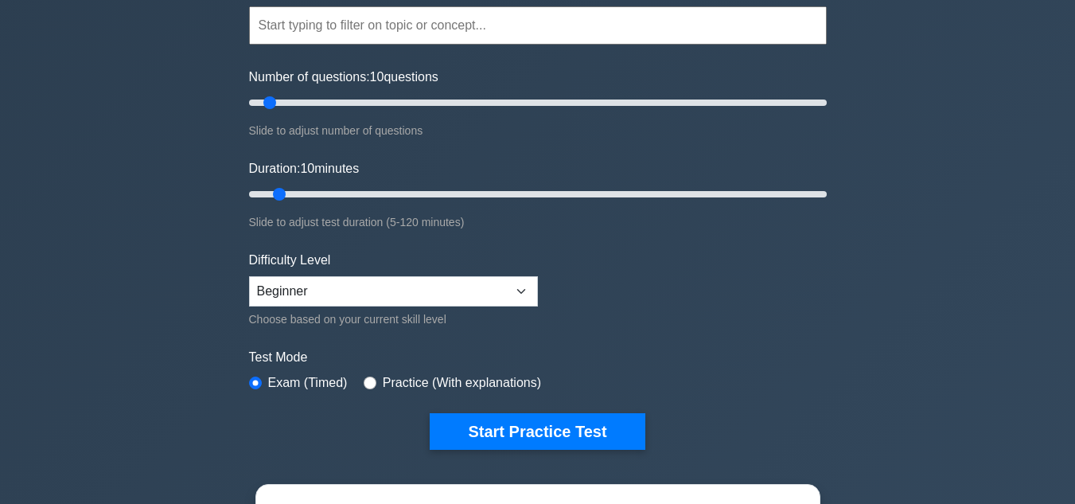
scroll to position [318, 0]
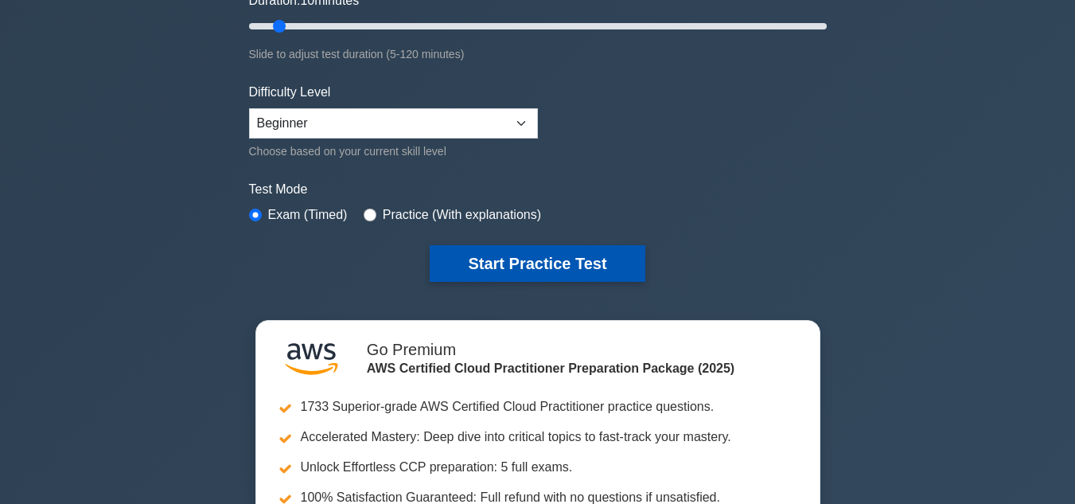
click at [570, 261] on button "Start Practice Test" at bounding box center [537, 263] width 215 height 37
